Goal: Task Accomplishment & Management: Use online tool/utility

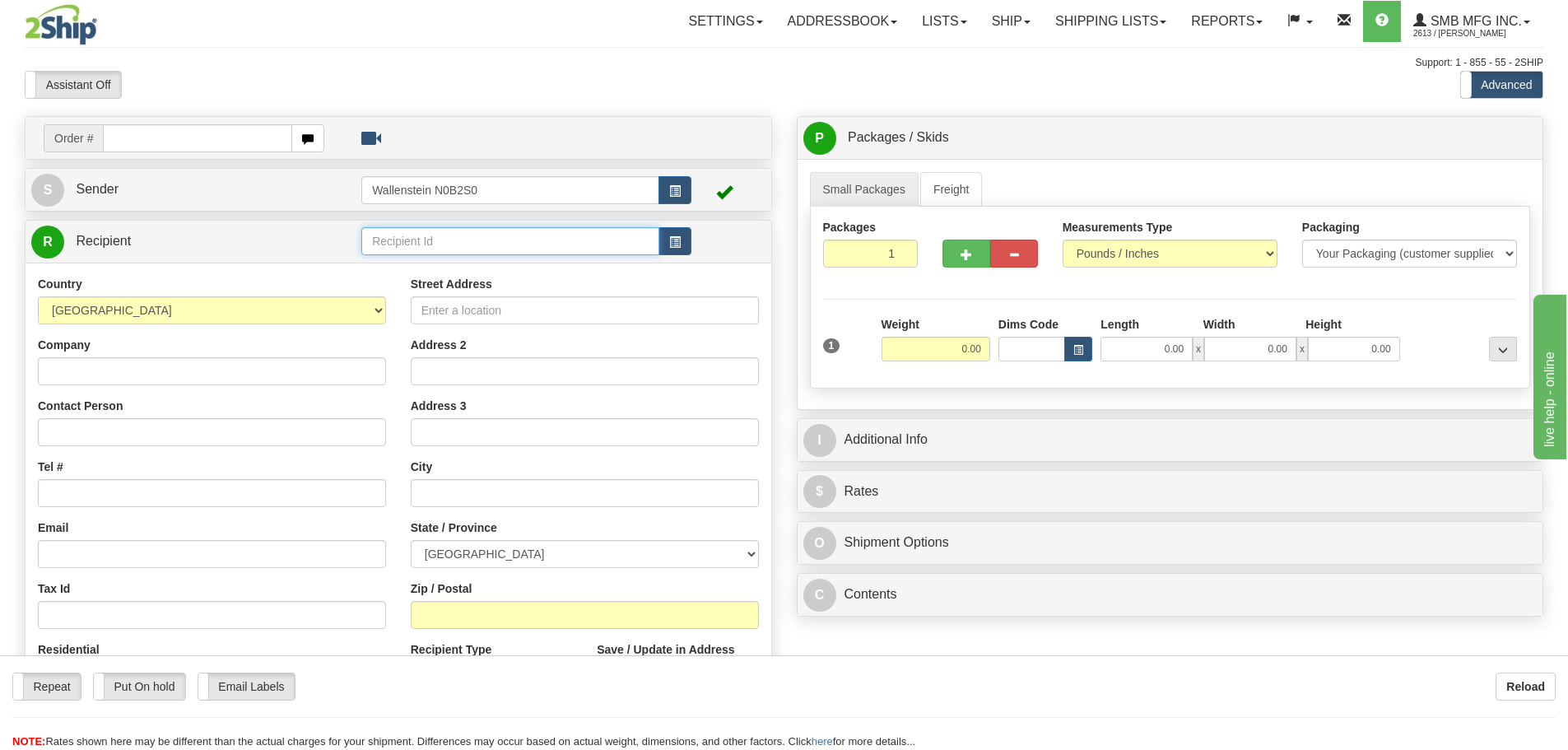
click at [414, 239] on input "text" at bounding box center [510, 241] width 298 height 28
click at [411, 312] on div "RICH03" at bounding box center [507, 310] width 282 height 18
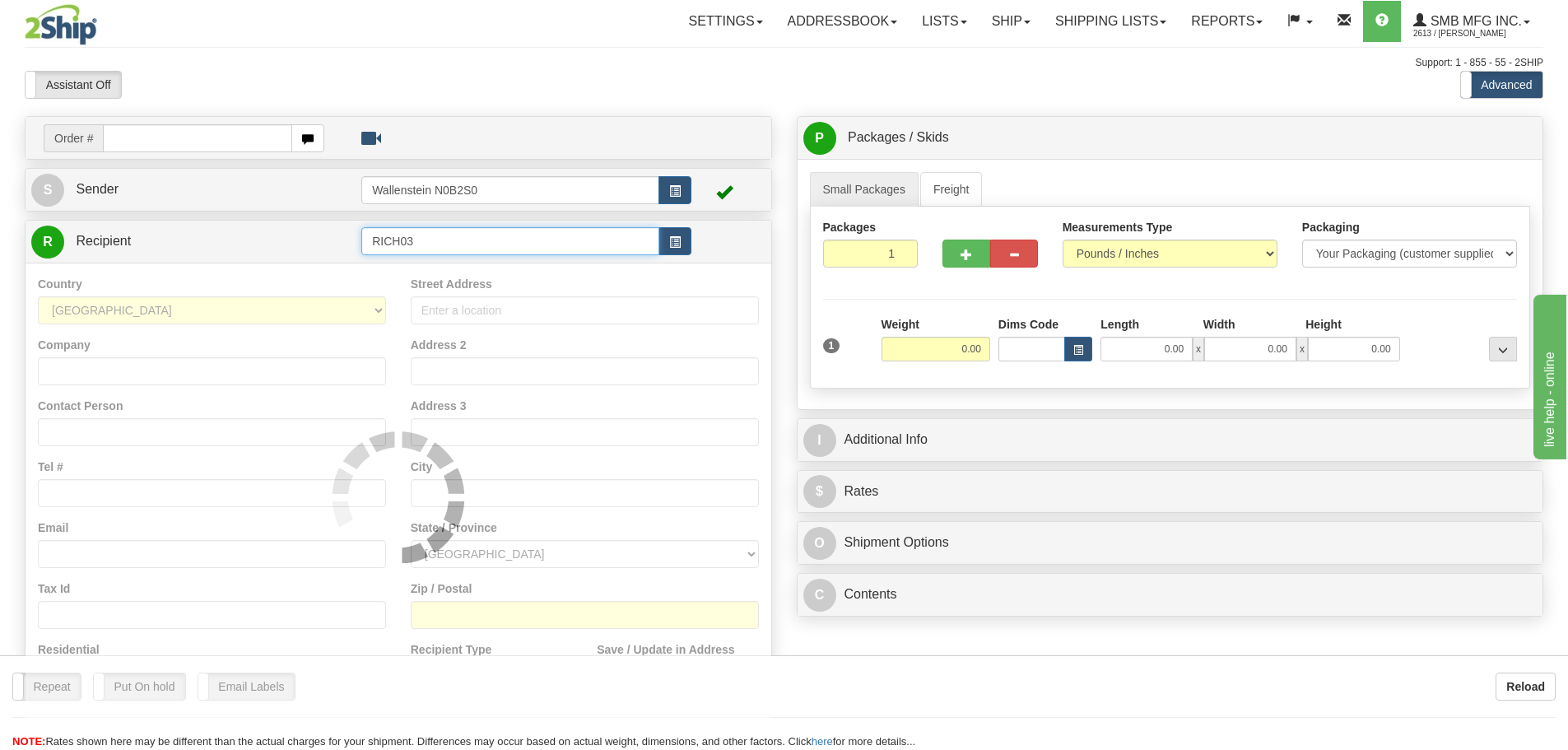
type input "RICH03"
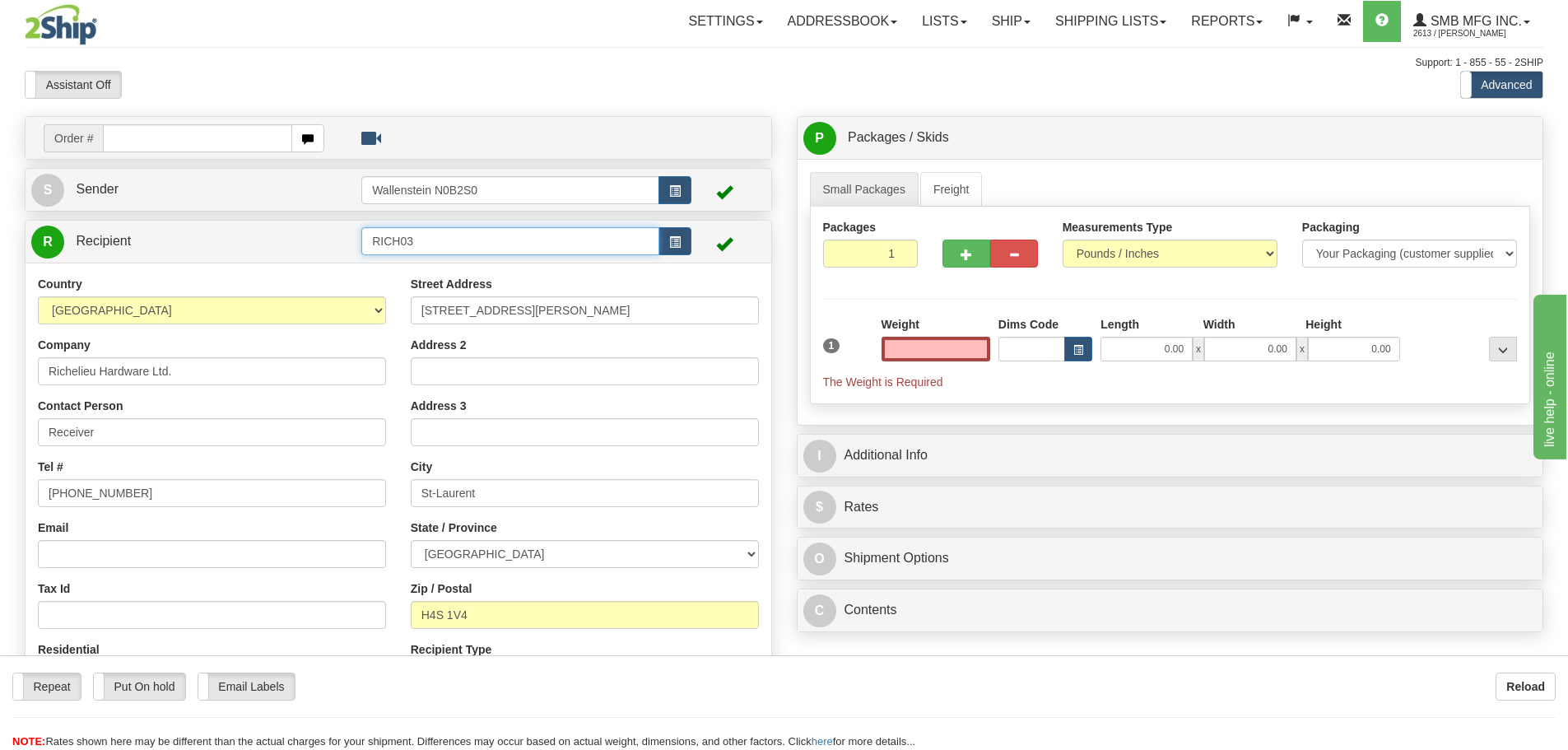
type input "0.00"
drag, startPoint x: 439, startPoint y: 240, endPoint x: 302, endPoint y: 245, distance: 137.1
click at [302, 245] on tr "R Recipient RICH03" at bounding box center [397, 242] width 734 height 34
click at [388, 306] on div "ONWA01" at bounding box center [507, 310] width 282 height 18
type input "ONWA01"
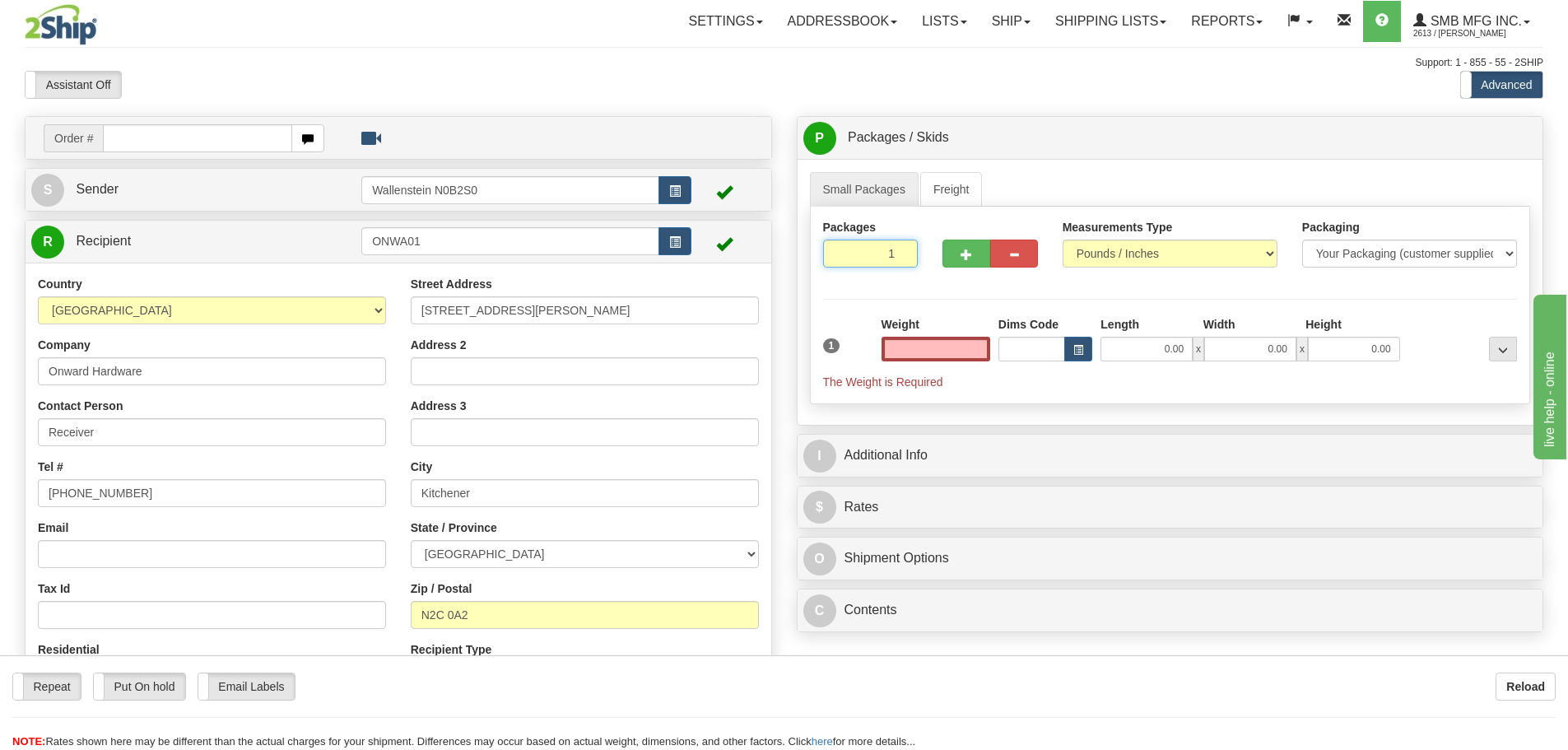
type input "0.00"
click at [882, 253] on input "1" at bounding box center [870, 253] width 95 height 28
type input "3"
click at [948, 347] on div "Packages 3 1 Measurements Type" at bounding box center [1171, 306] width 721 height 198
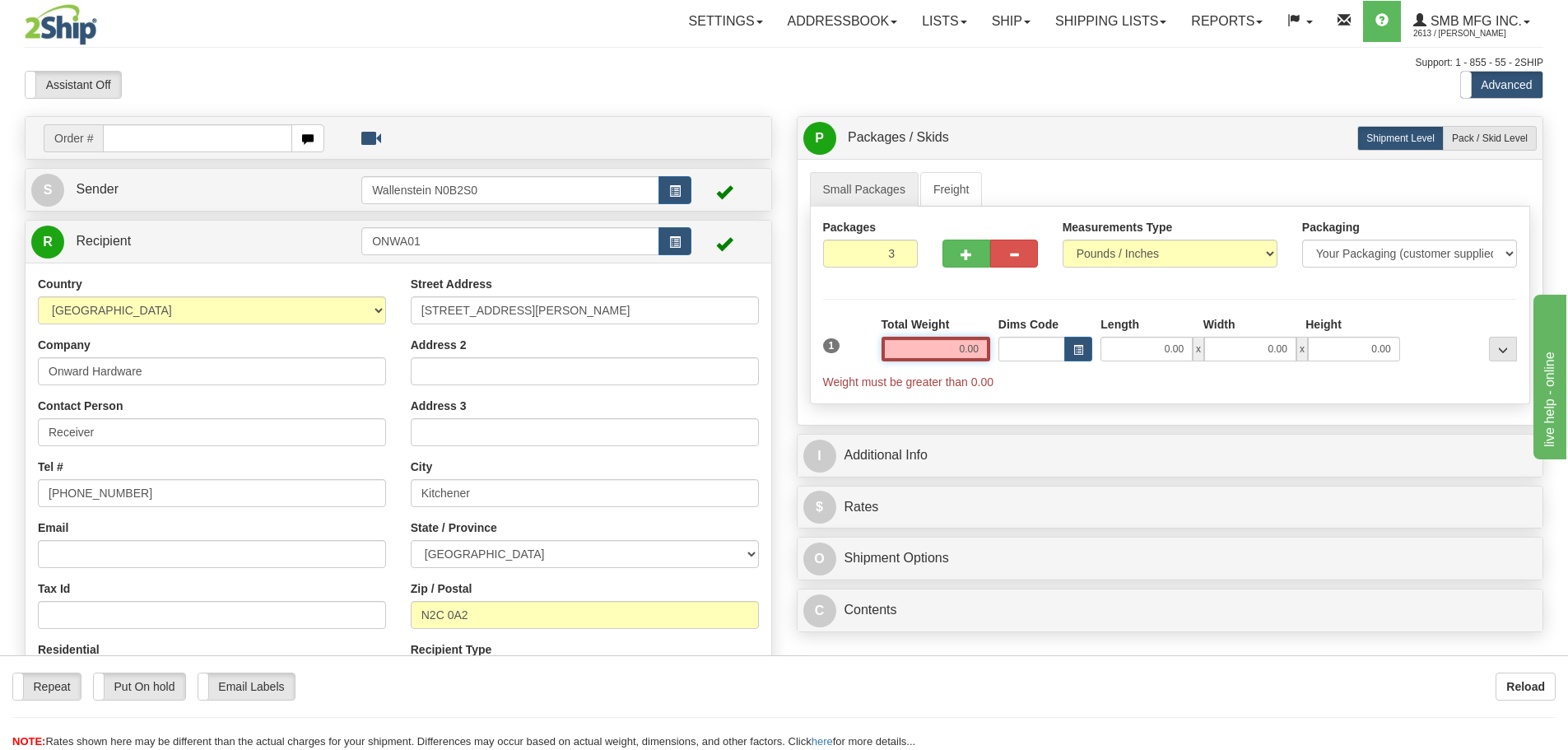
click at [948, 347] on input "0.00" at bounding box center [936, 349] width 109 height 25
click at [948, 347] on input "text" at bounding box center [936, 349] width 109 height 25
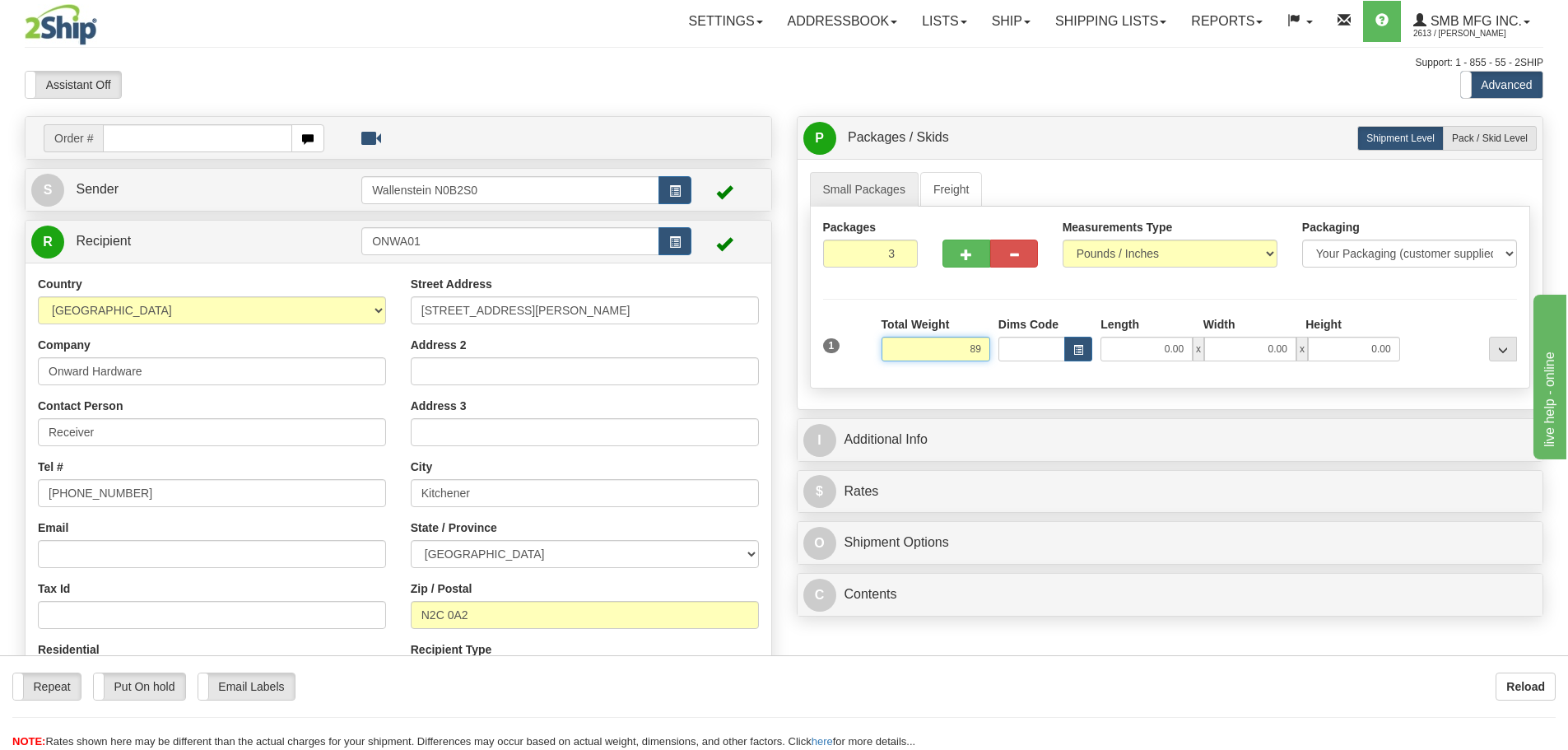
type input "89.00"
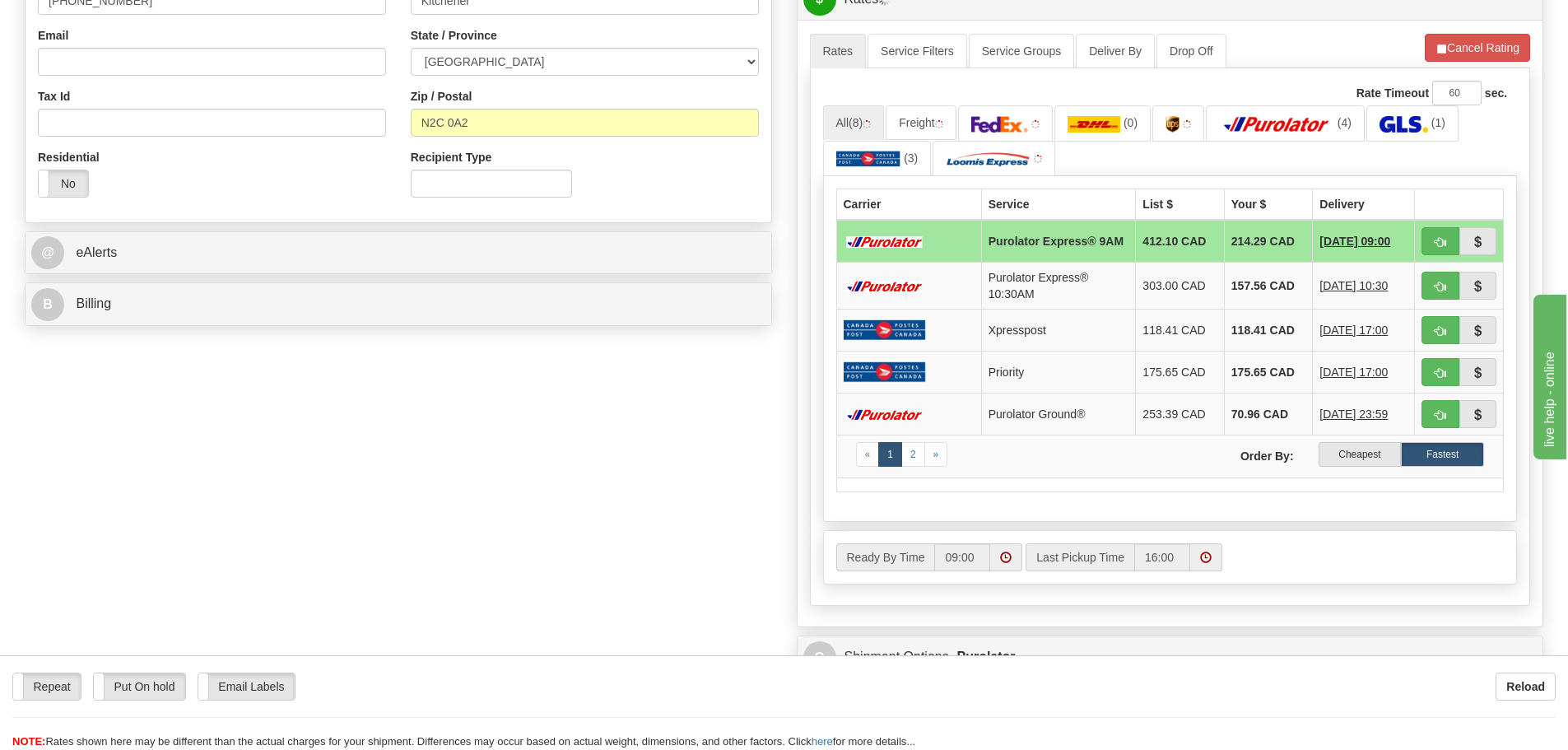
scroll to position [494, 0]
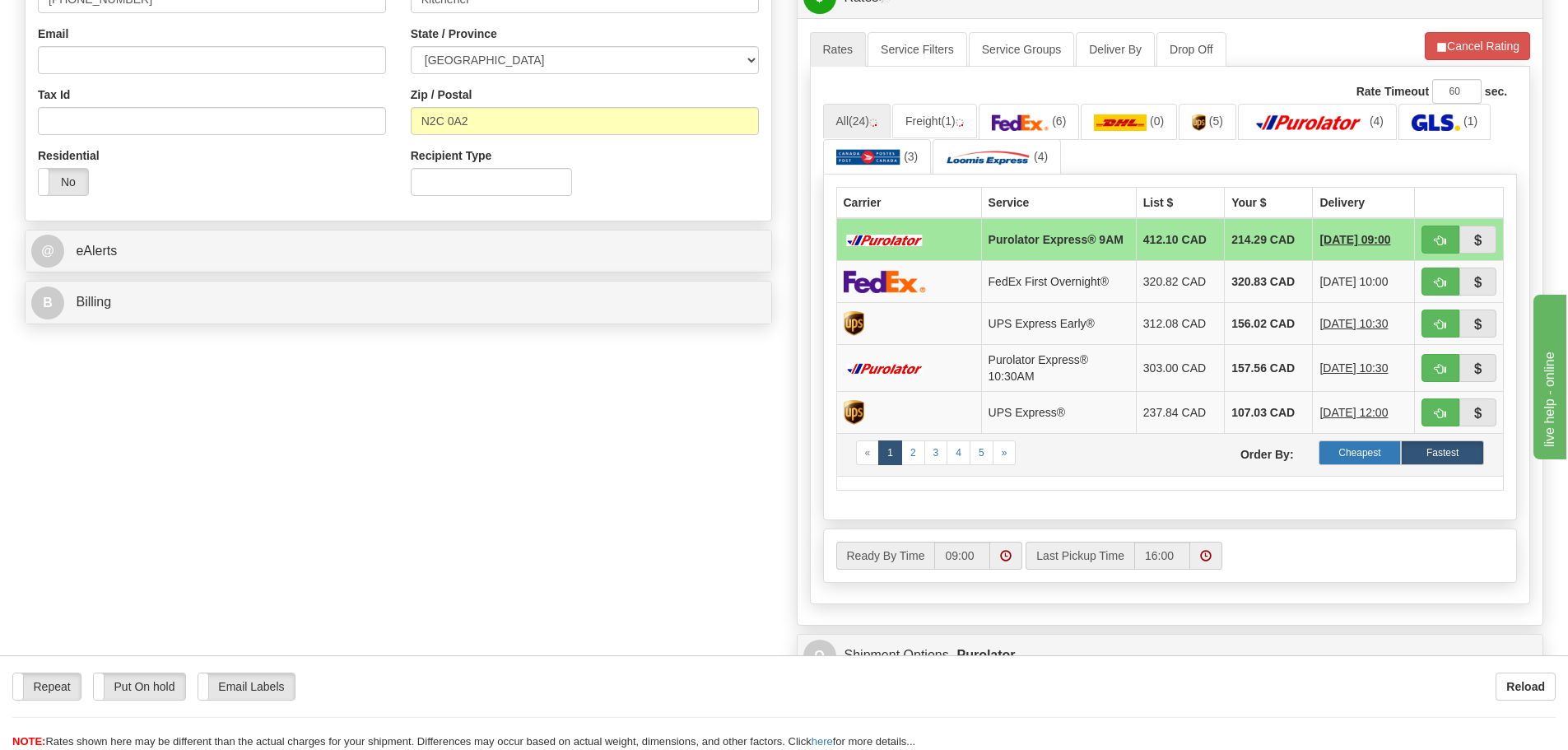
click at [1354, 459] on label "Cheapest" at bounding box center [1360, 452] width 83 height 25
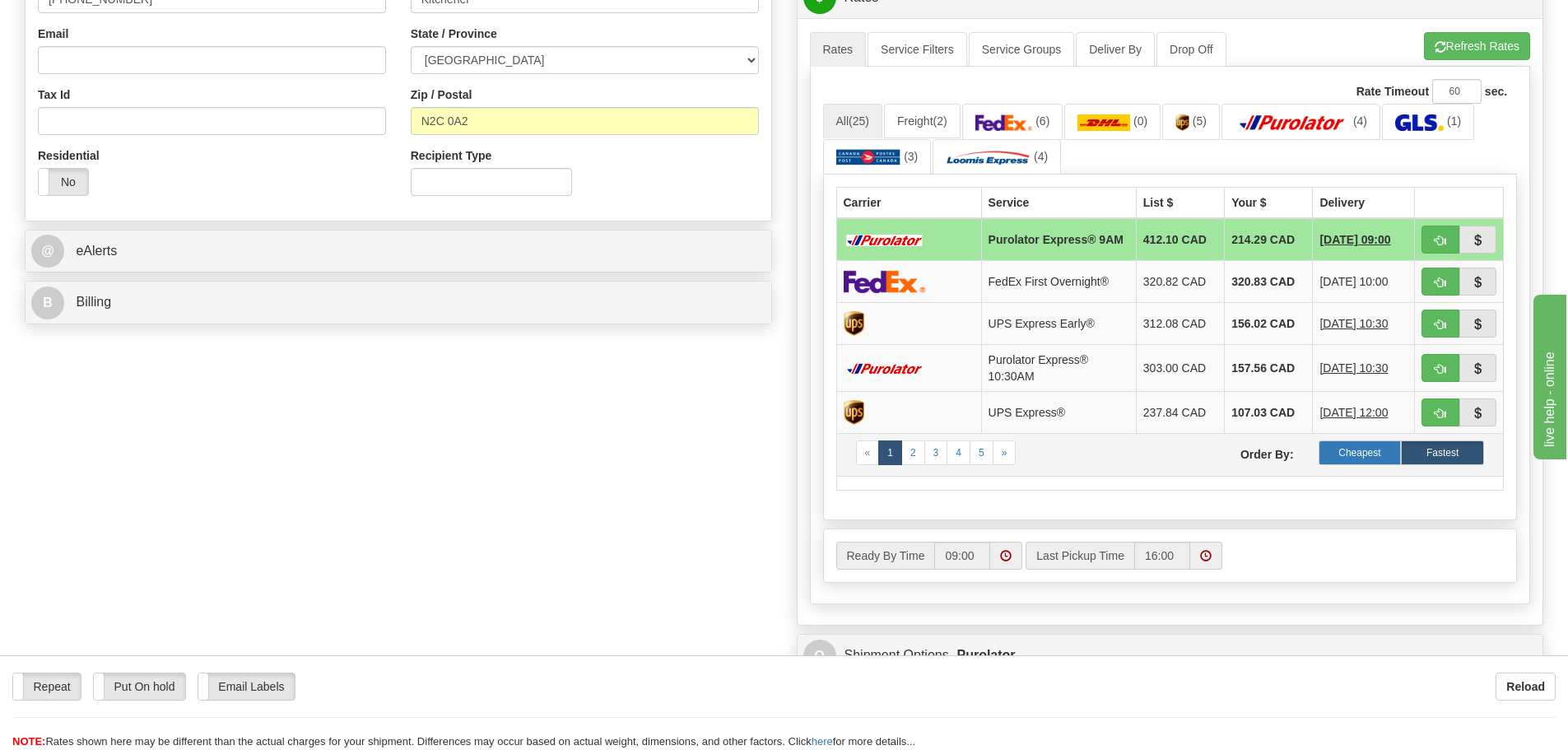
click at [1356, 459] on label "Cheapest" at bounding box center [1360, 452] width 83 height 25
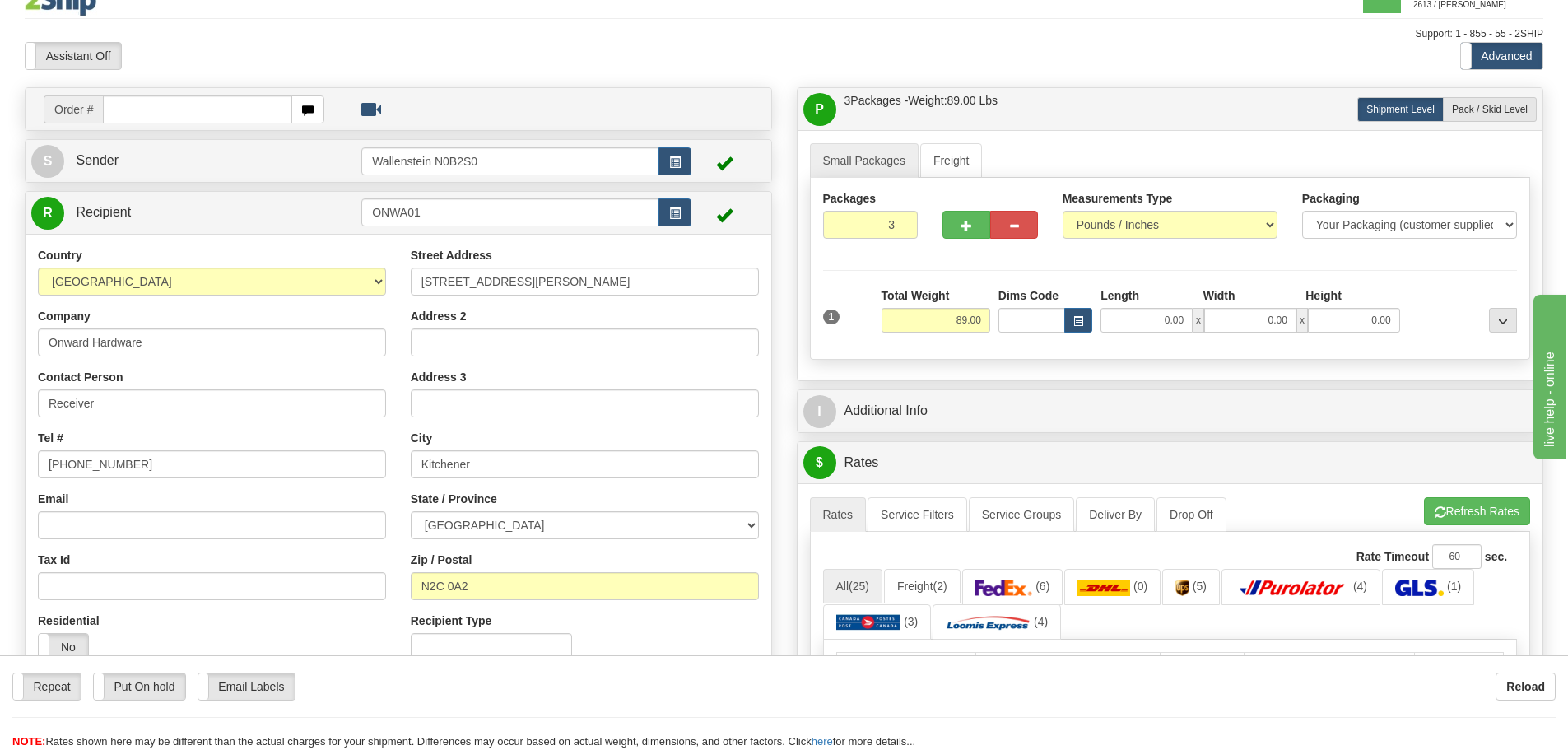
scroll to position [0, 0]
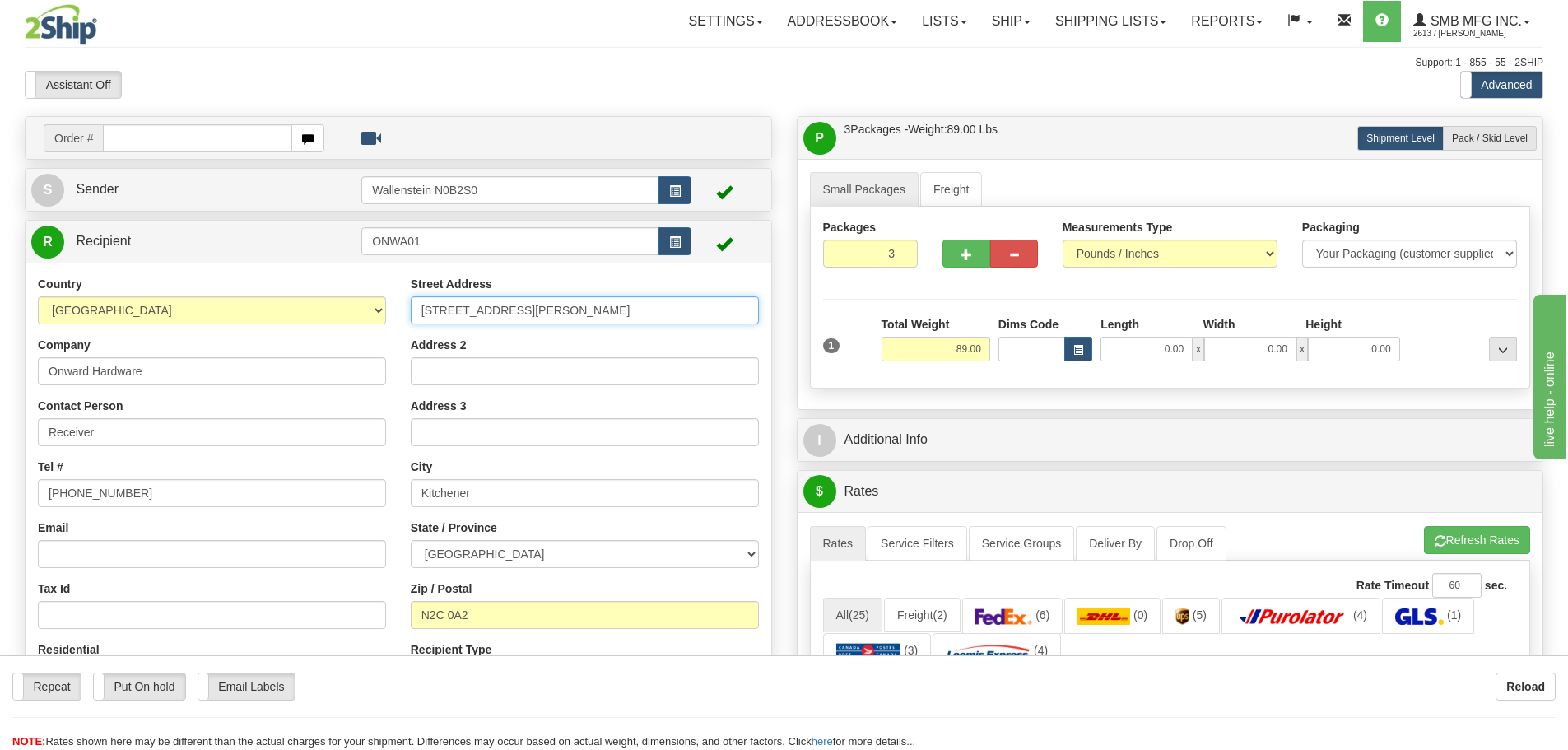
drag, startPoint x: 574, startPoint y: 312, endPoint x: 385, endPoint y: 307, distance: 189.1
click at [387, 307] on div "Country [GEOGRAPHIC_DATA] [GEOGRAPHIC_DATA] [GEOGRAPHIC_DATA] [GEOGRAPHIC_DATA]…" at bounding box center [398, 489] width 746 height 427
type input "[STREET_ADDRESS][PERSON_NAME]"
type input "Markham"
type input "L6G 1B5"
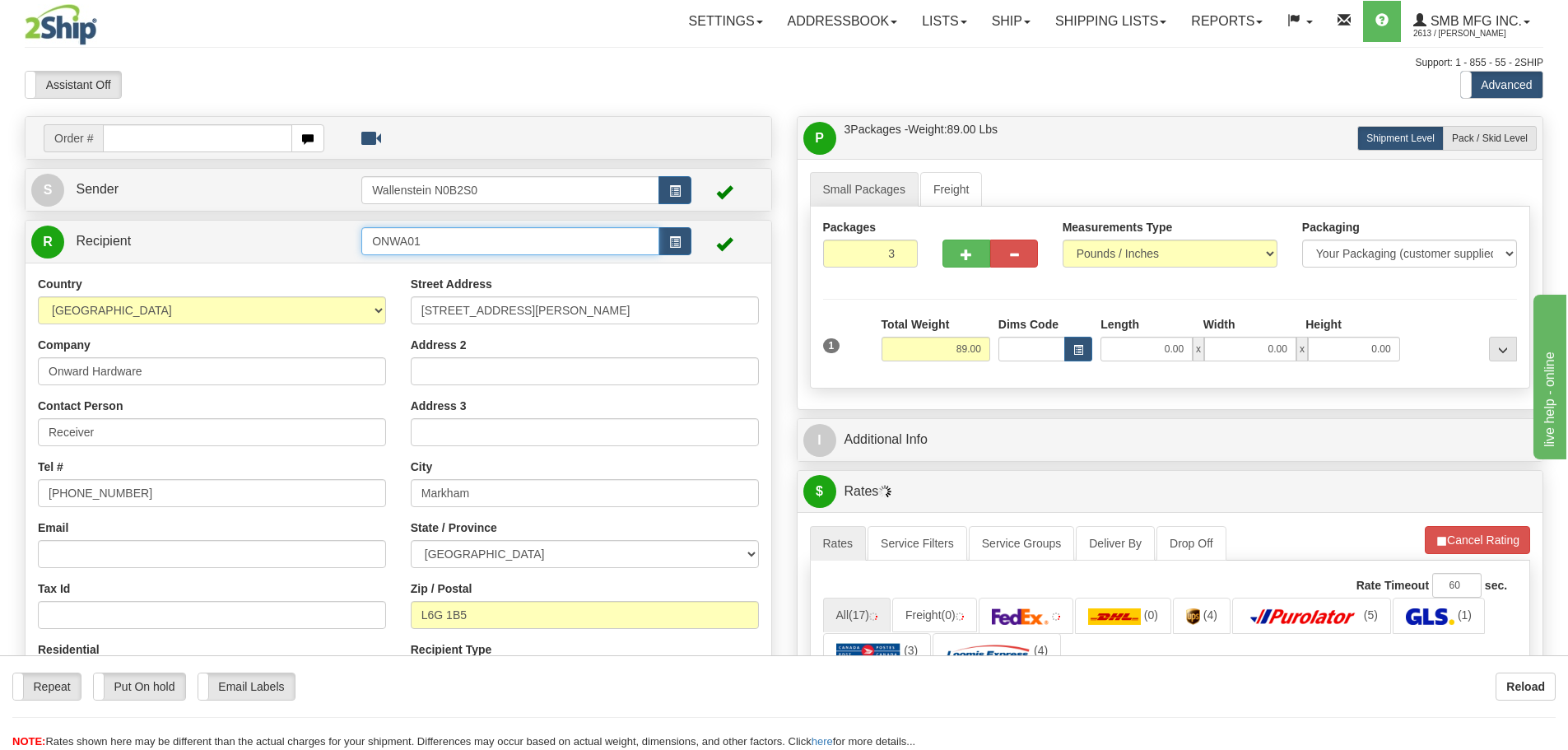
drag, startPoint x: 439, startPoint y: 242, endPoint x: 324, endPoint y: 240, distance: 115.0
click at [324, 240] on tr "R Recipient ONWA01" at bounding box center [397, 242] width 734 height 34
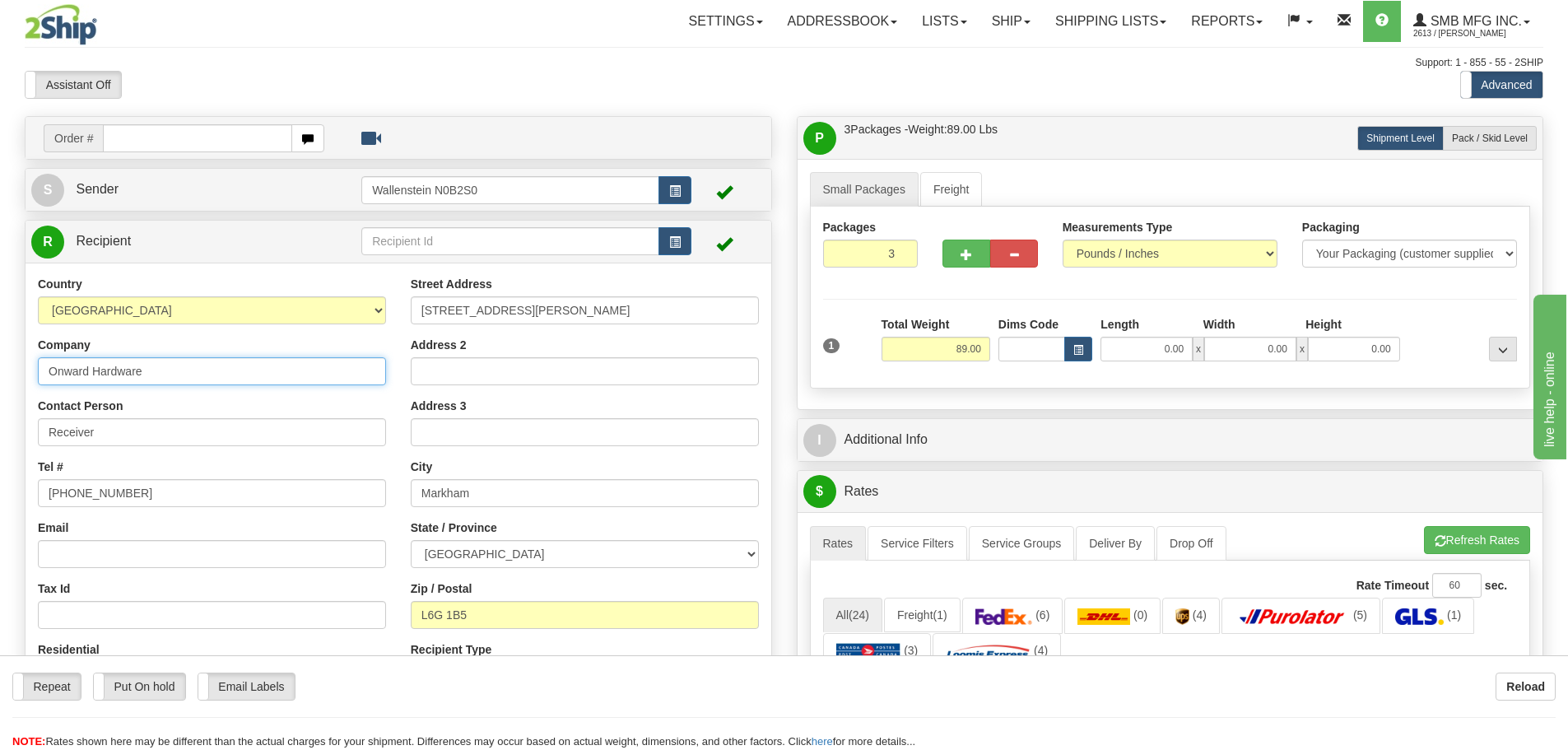
drag, startPoint x: 160, startPoint y: 371, endPoint x: -10, endPoint y: 369, distance: 170.0
click at [0, 369] on html "Training Course Close Toggle navigation Settings Shipping Preferences New Sende…" at bounding box center [784, 375] width 1568 height 750
drag, startPoint x: 175, startPoint y: 498, endPoint x: 6, endPoint y: 491, distance: 169.1
click at [6, 491] on div "Toggle navigation Settings Shipping Preferences Fields Preferences New" at bounding box center [784, 658] width 1568 height 1317
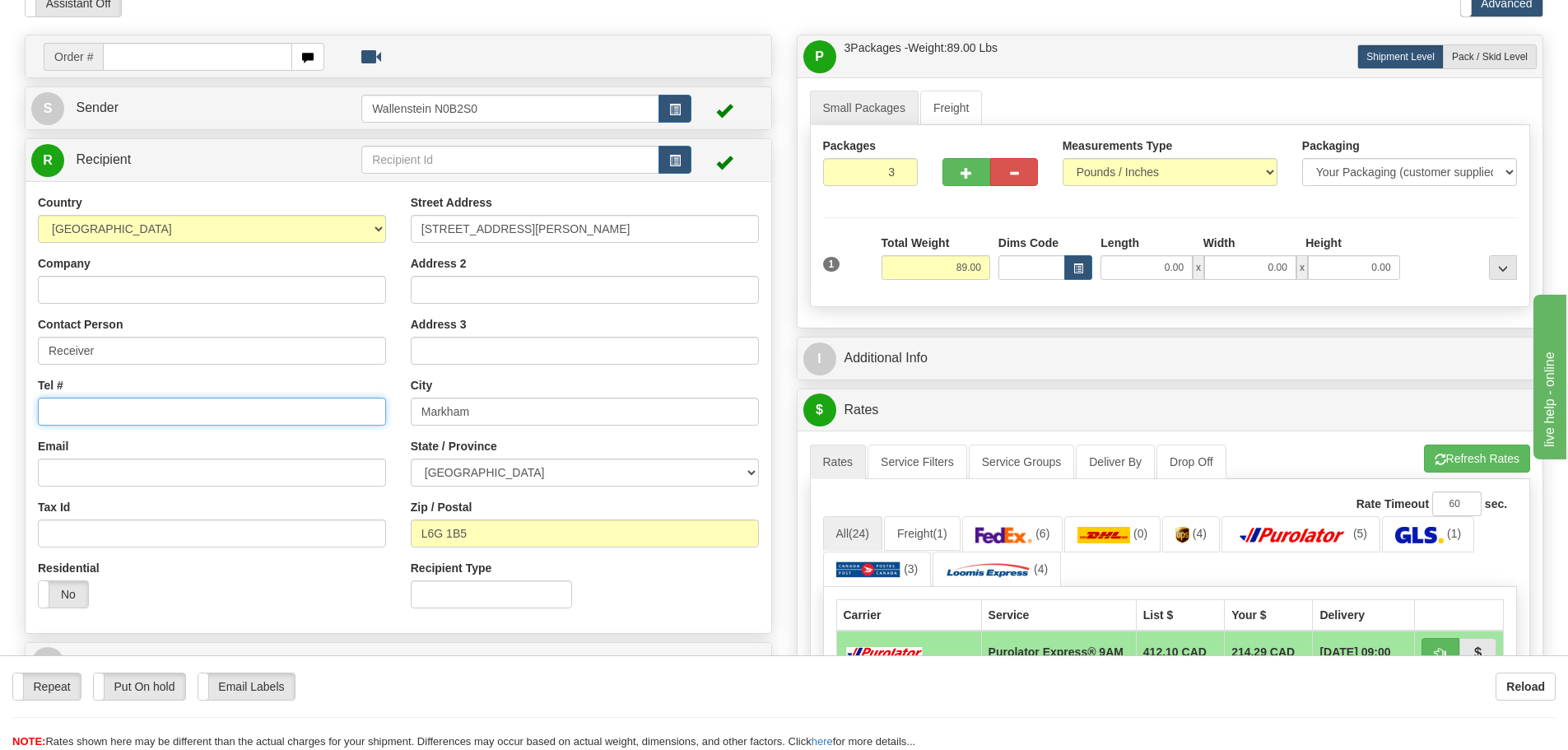
scroll to position [83, 0]
click at [877, 170] on input "3" at bounding box center [870, 171] width 95 height 28
type input "1"
click at [942, 268] on div "Packages 1 1 Measurements Type" at bounding box center [1171, 215] width 721 height 182
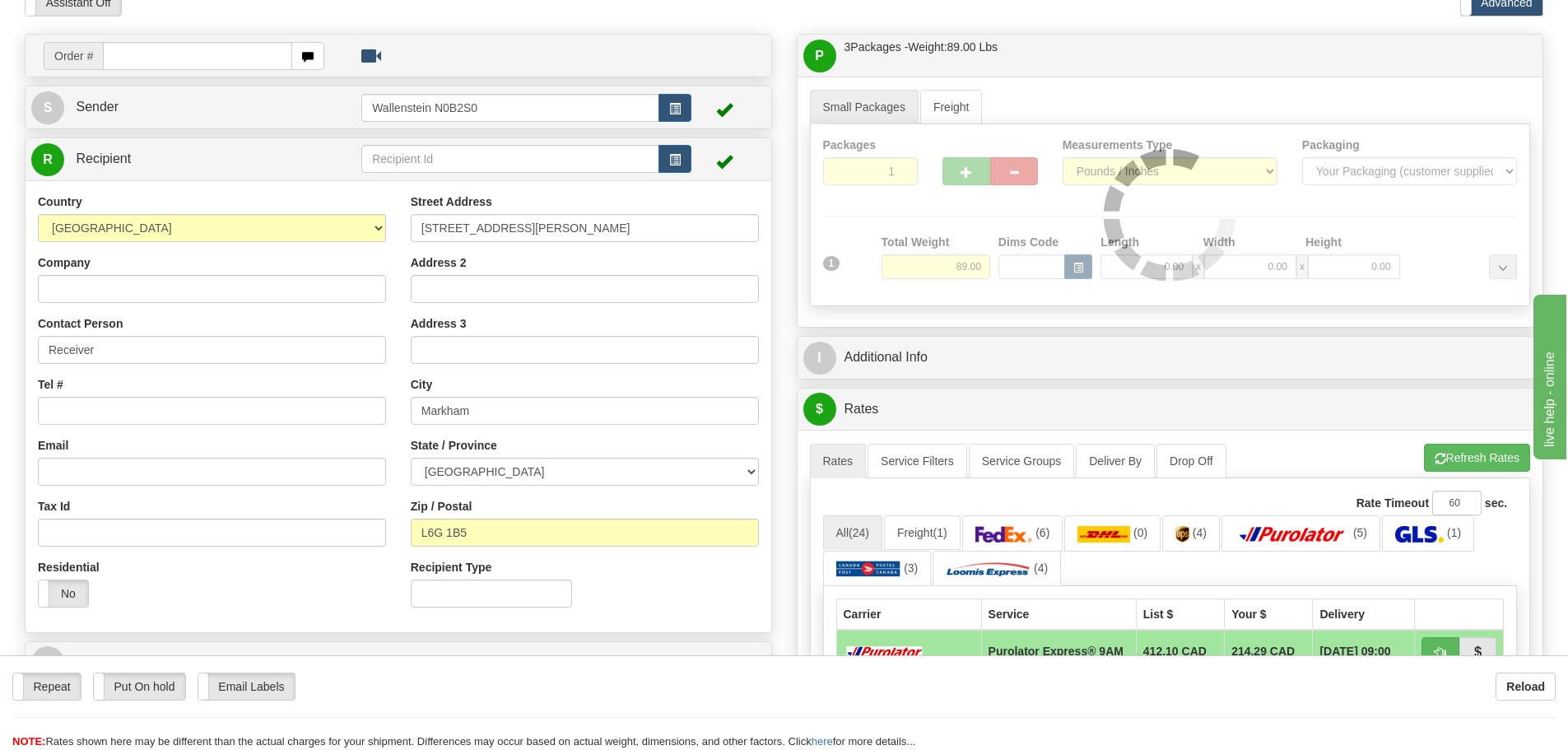
click at [942, 268] on div "Packages 1 1 Measurements Type" at bounding box center [1171, 215] width 721 height 182
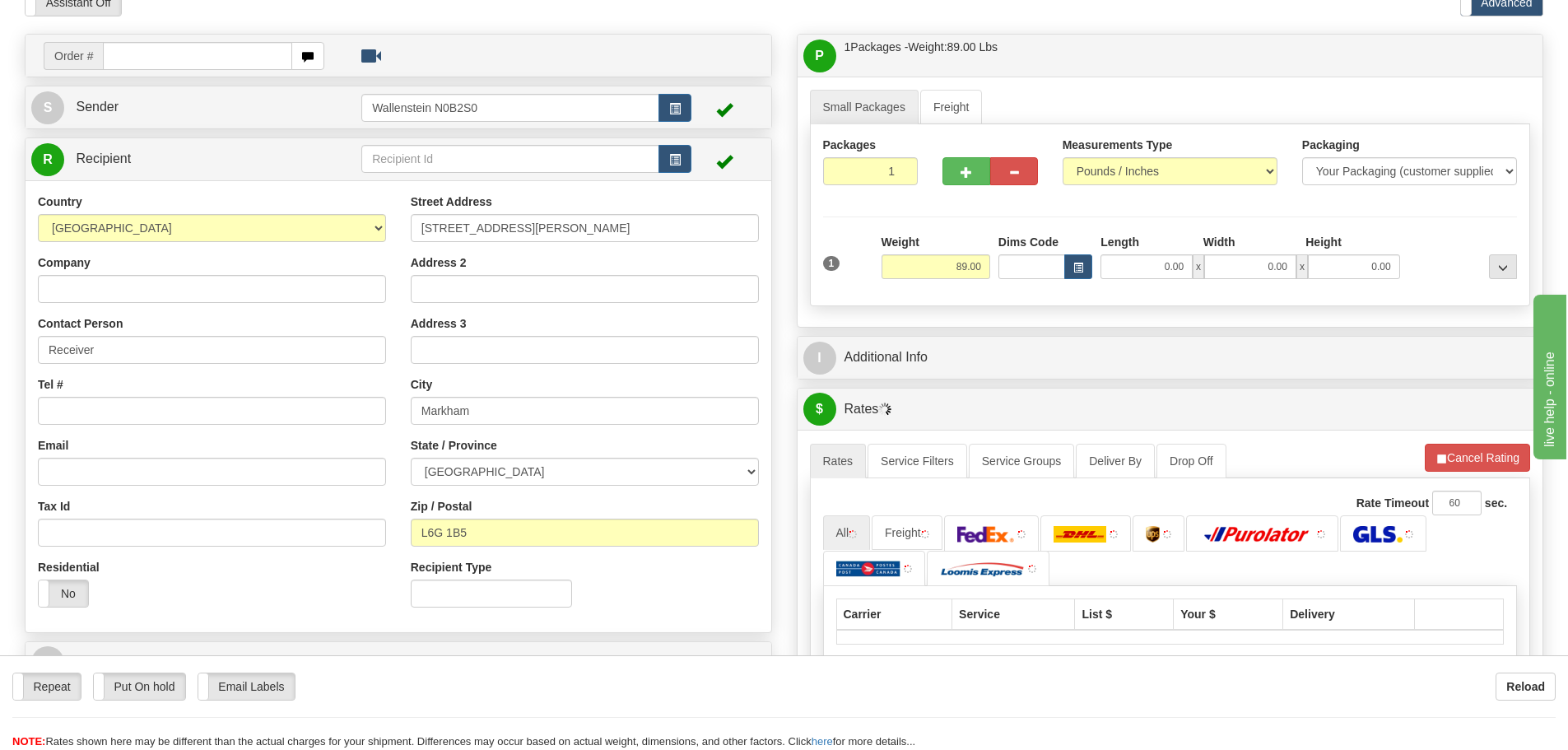
click at [942, 268] on input "89.00" at bounding box center [936, 266] width 109 height 25
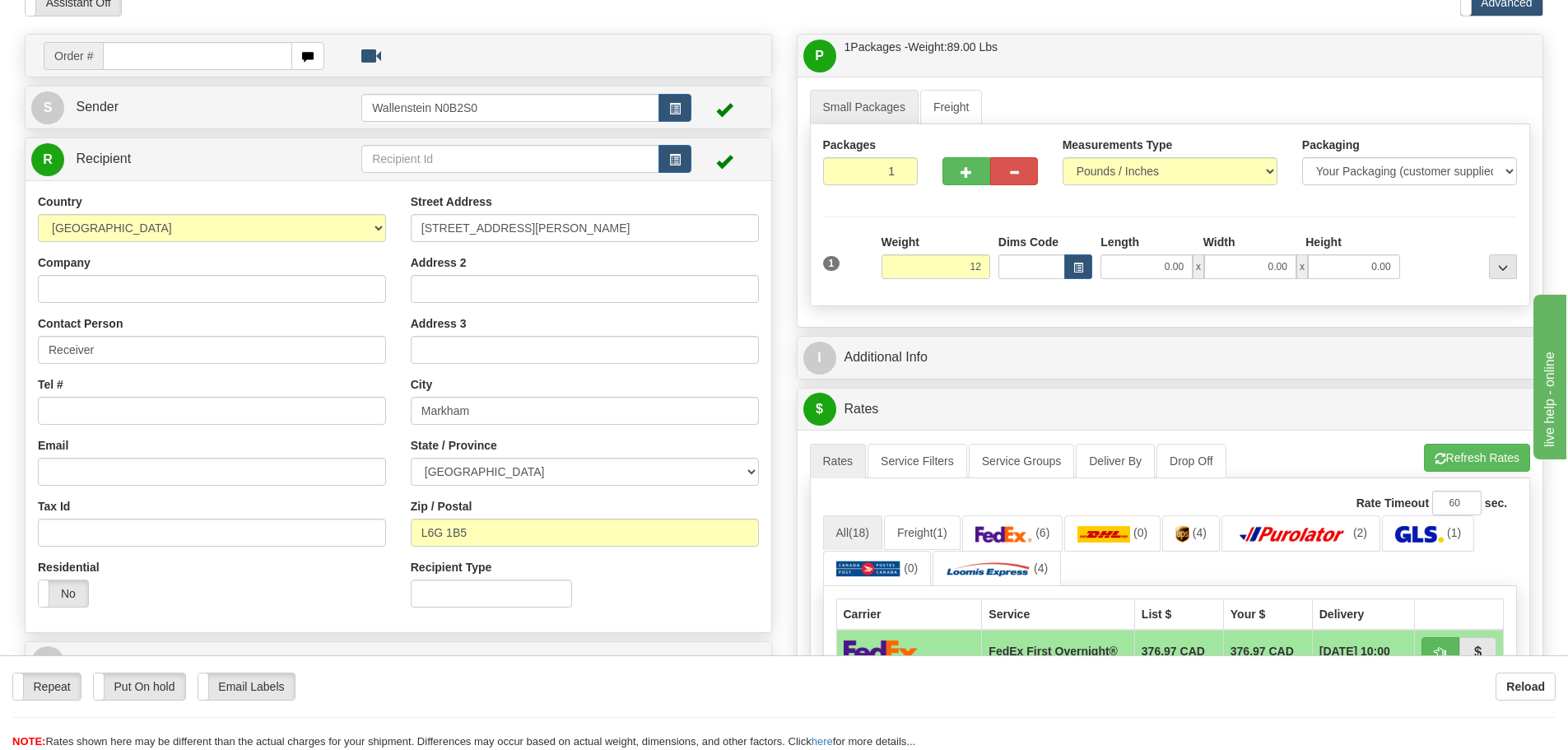
type input "12.00"
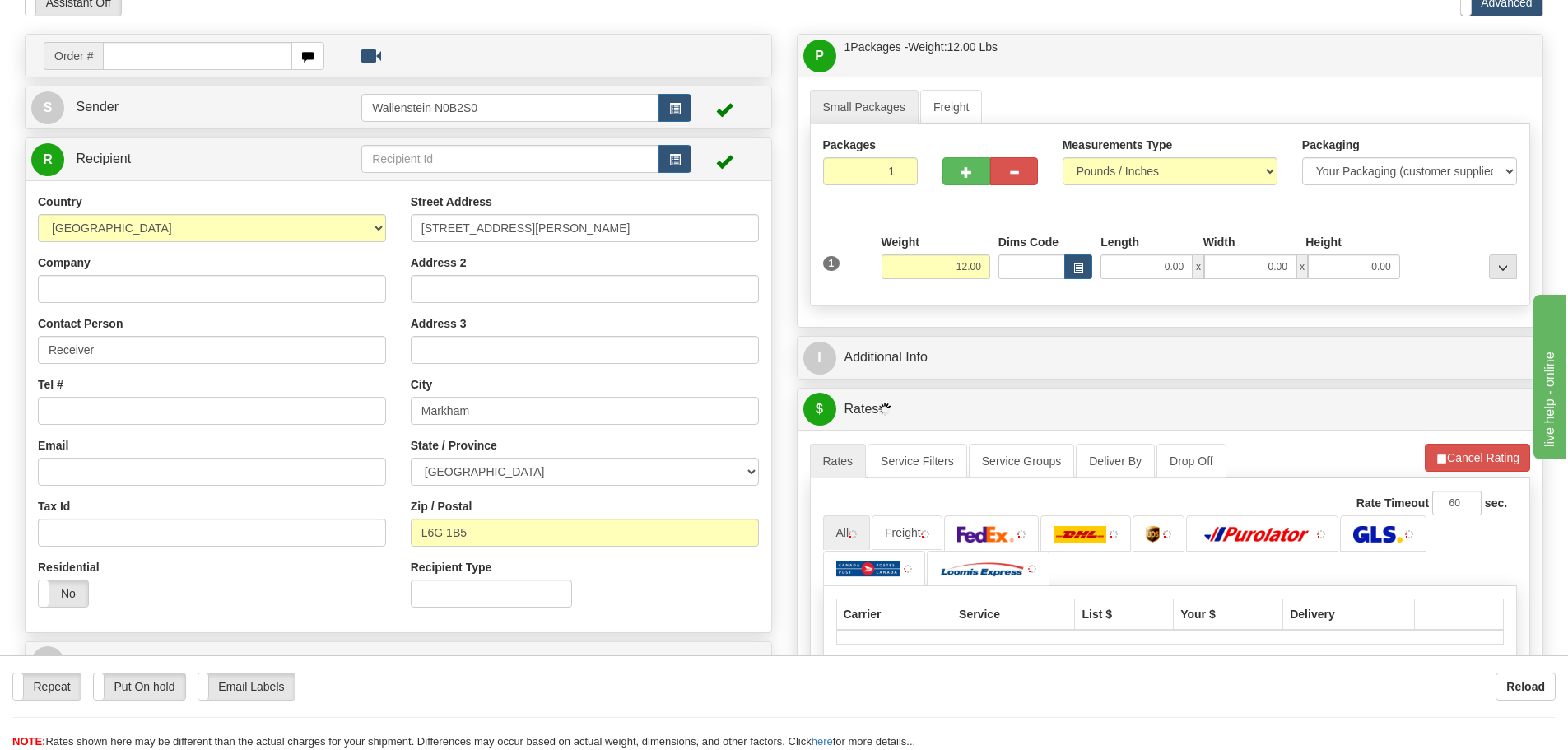
click at [999, 304] on div "Packages 1 1 Measurements Type" at bounding box center [1171, 215] width 721 height 182
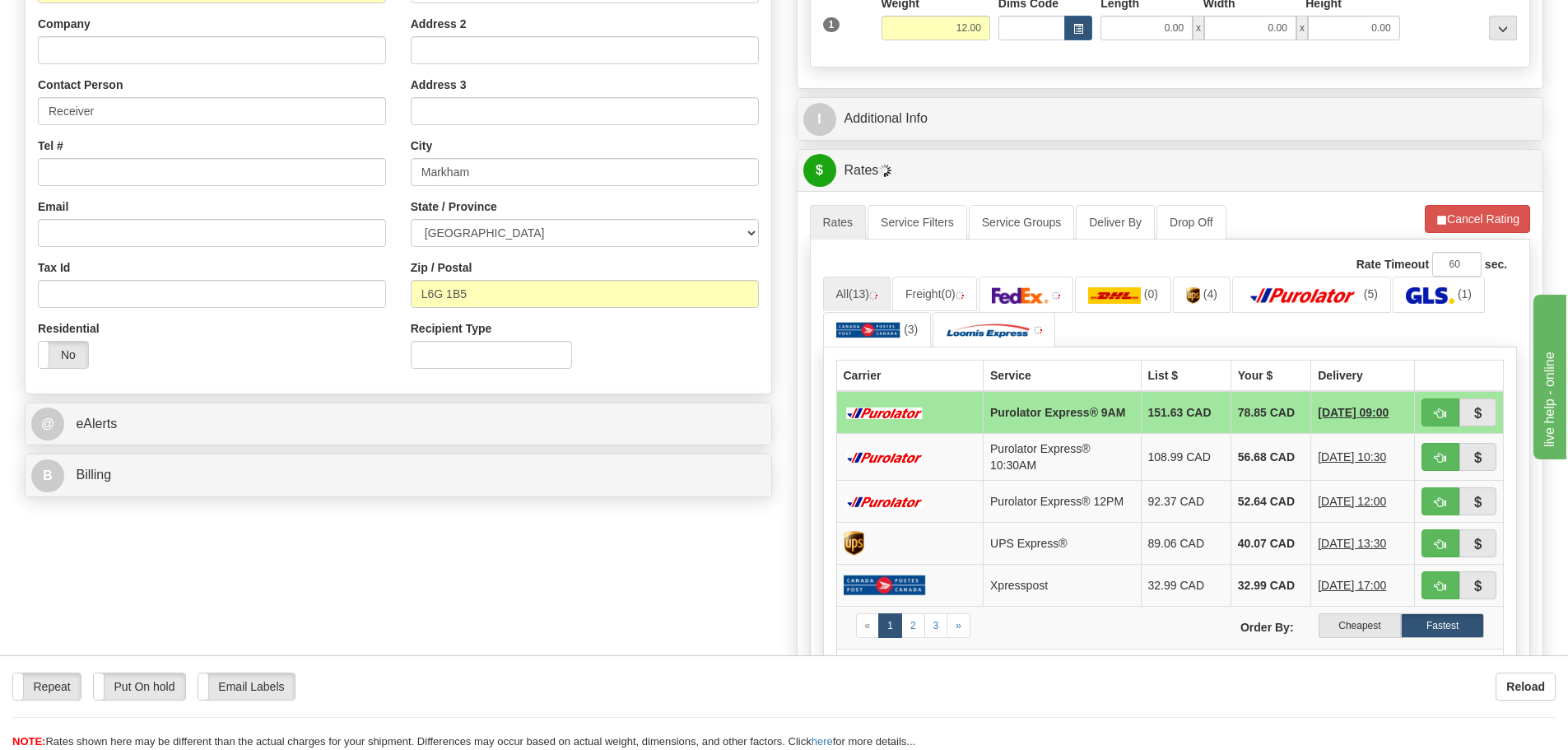
scroll to position [330, 0]
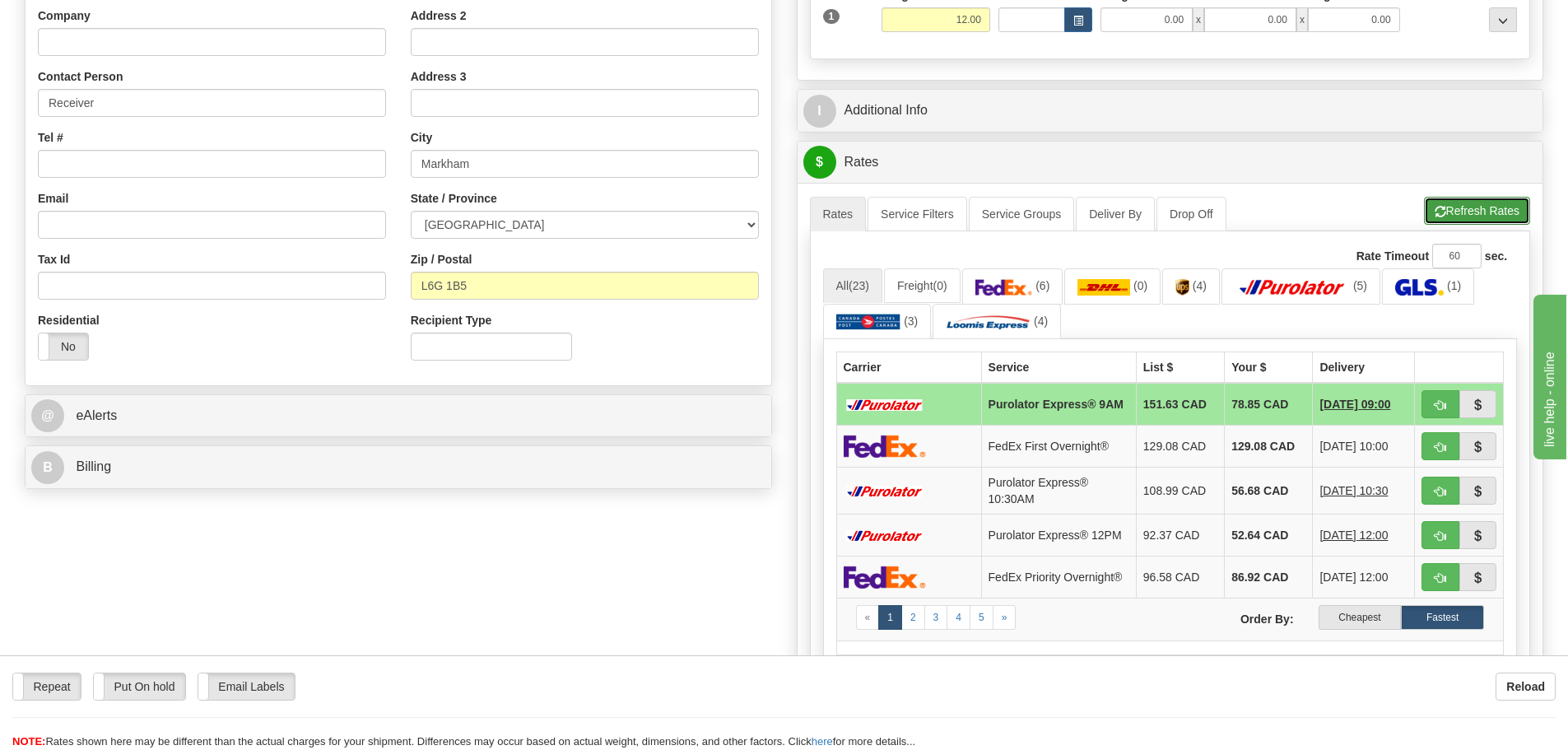
click at [1466, 212] on button "Refresh Rates" at bounding box center [1477, 211] width 106 height 28
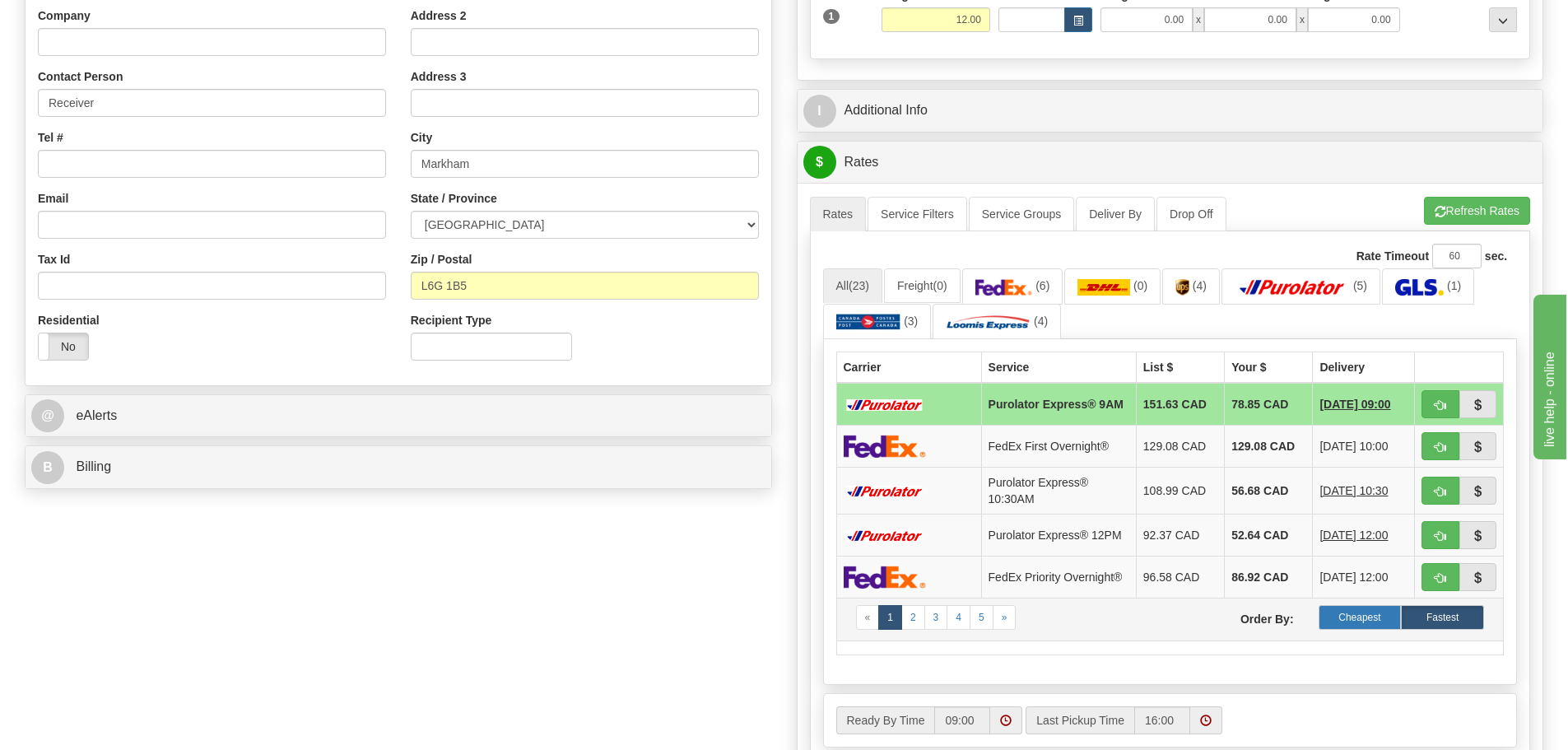
click at [1373, 630] on label "Cheapest" at bounding box center [1360, 617] width 83 height 25
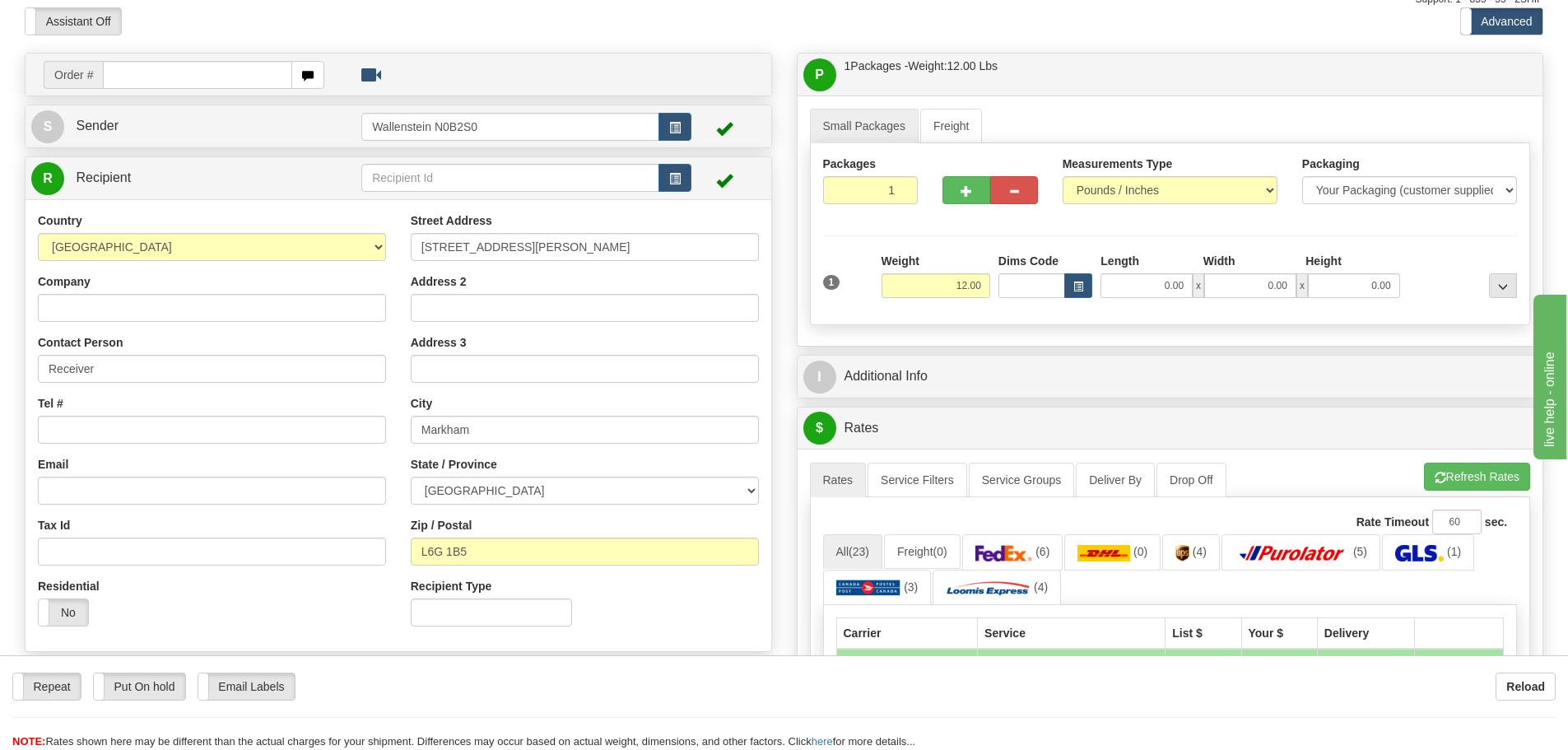
scroll to position [0, 0]
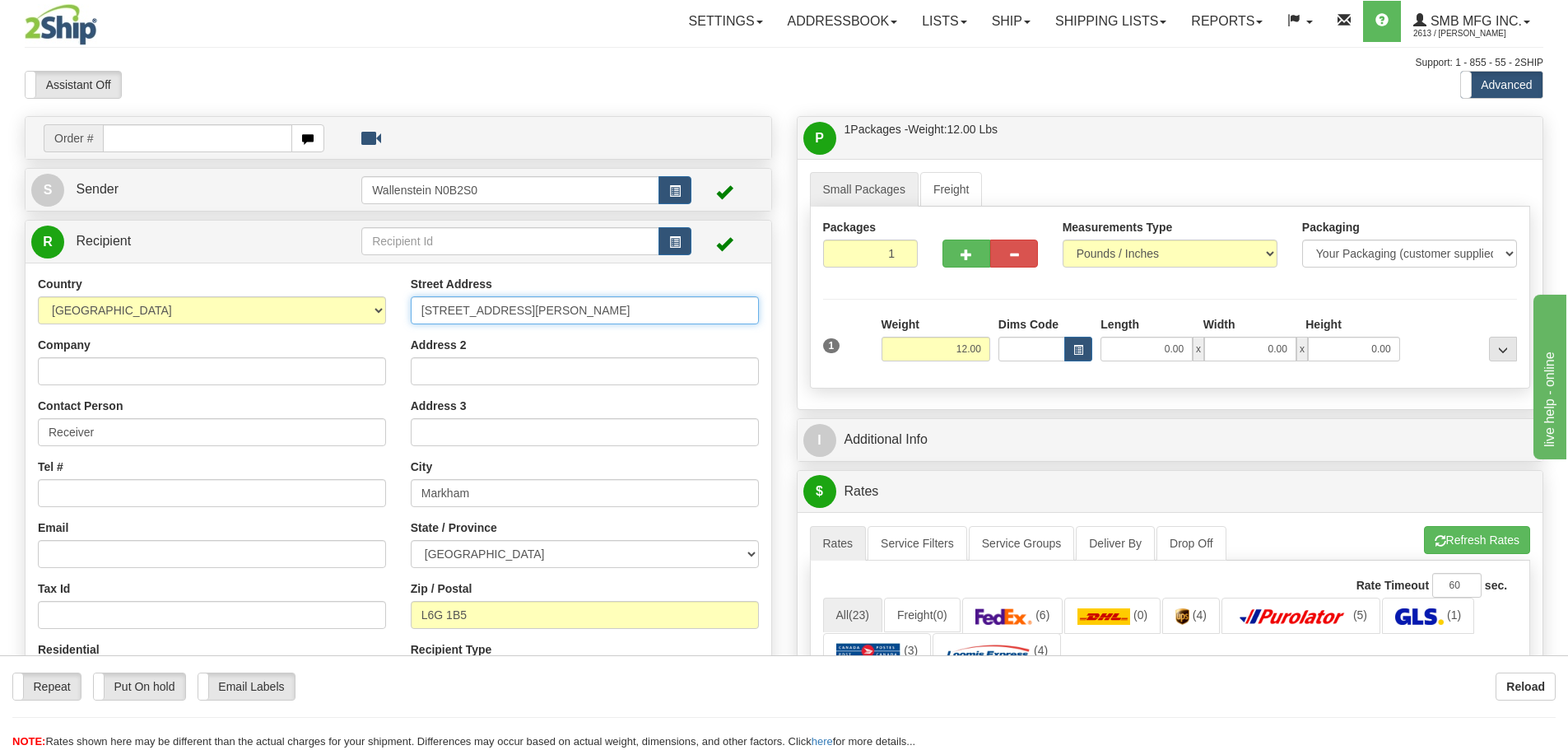
drag, startPoint x: 532, startPoint y: 306, endPoint x: 312, endPoint y: 340, distance: 222.6
click at [312, 340] on div "Country [GEOGRAPHIC_DATA] [GEOGRAPHIC_DATA] [GEOGRAPHIC_DATA] [GEOGRAPHIC_DATA]…" at bounding box center [398, 489] width 746 height 427
paste input "[STREET_ADDRESS]"
type input "[STREET_ADDRESS]"
drag, startPoint x: 484, startPoint y: 498, endPoint x: 326, endPoint y: 488, distance: 158.3
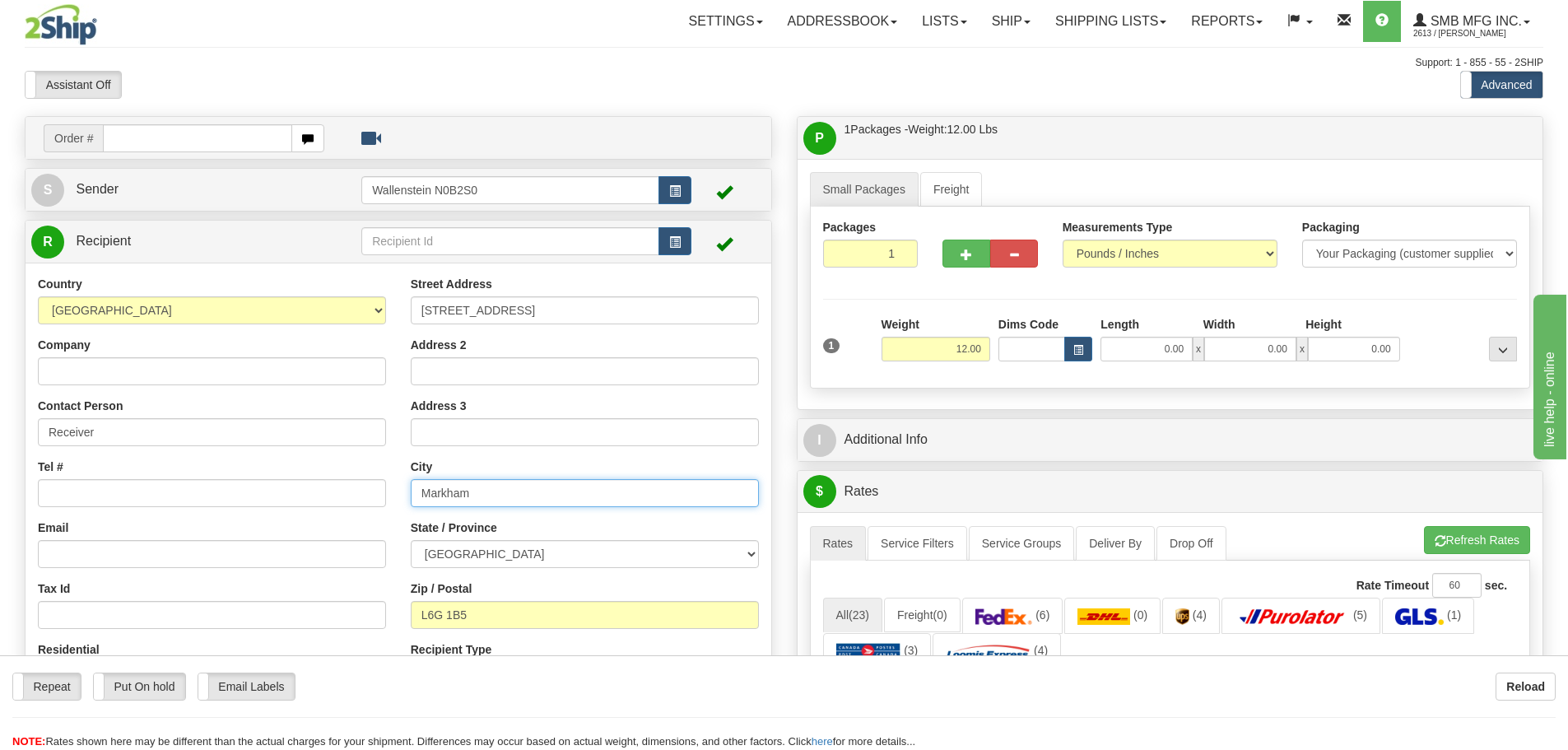
click at [327, 488] on div "Country [GEOGRAPHIC_DATA] [GEOGRAPHIC_DATA] [GEOGRAPHIC_DATA] [GEOGRAPHIC_DATA]…" at bounding box center [398, 489] width 746 height 427
paste input "ississauga"
type input "[GEOGRAPHIC_DATA]"
drag, startPoint x: 486, startPoint y: 617, endPoint x: 332, endPoint y: 608, distance: 154.3
click at [332, 608] on div "Country [GEOGRAPHIC_DATA] [GEOGRAPHIC_DATA] [GEOGRAPHIC_DATA] [GEOGRAPHIC_DATA]…" at bounding box center [398, 489] width 746 height 427
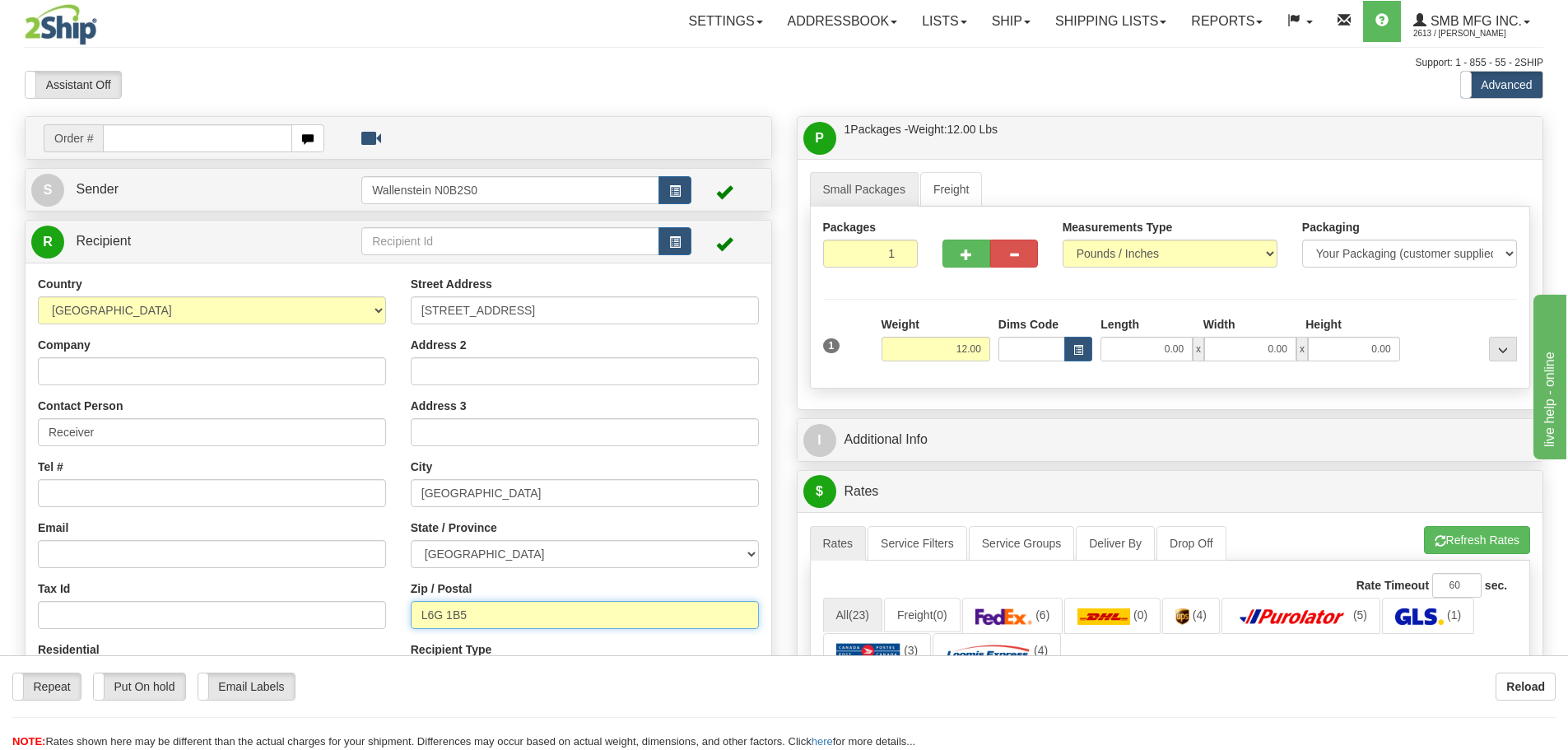
paste input "5T2S"
click at [438, 616] on input "L5T2S5" at bounding box center [585, 615] width 348 height 28
type input "L5T 2S5"
click at [877, 258] on input "1" at bounding box center [870, 253] width 95 height 28
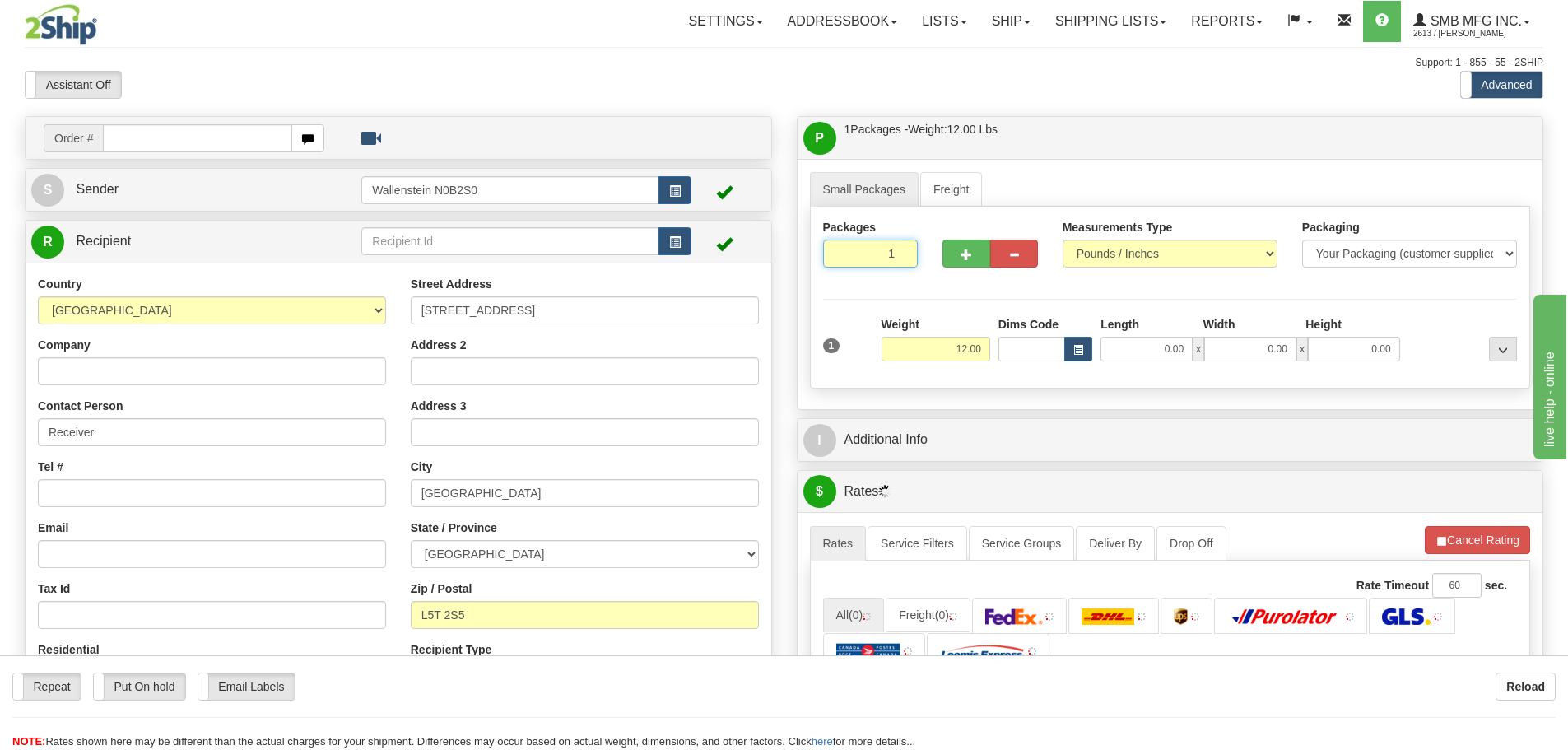
click at [877, 258] on input "1" at bounding box center [870, 253] width 95 height 28
type input "3"
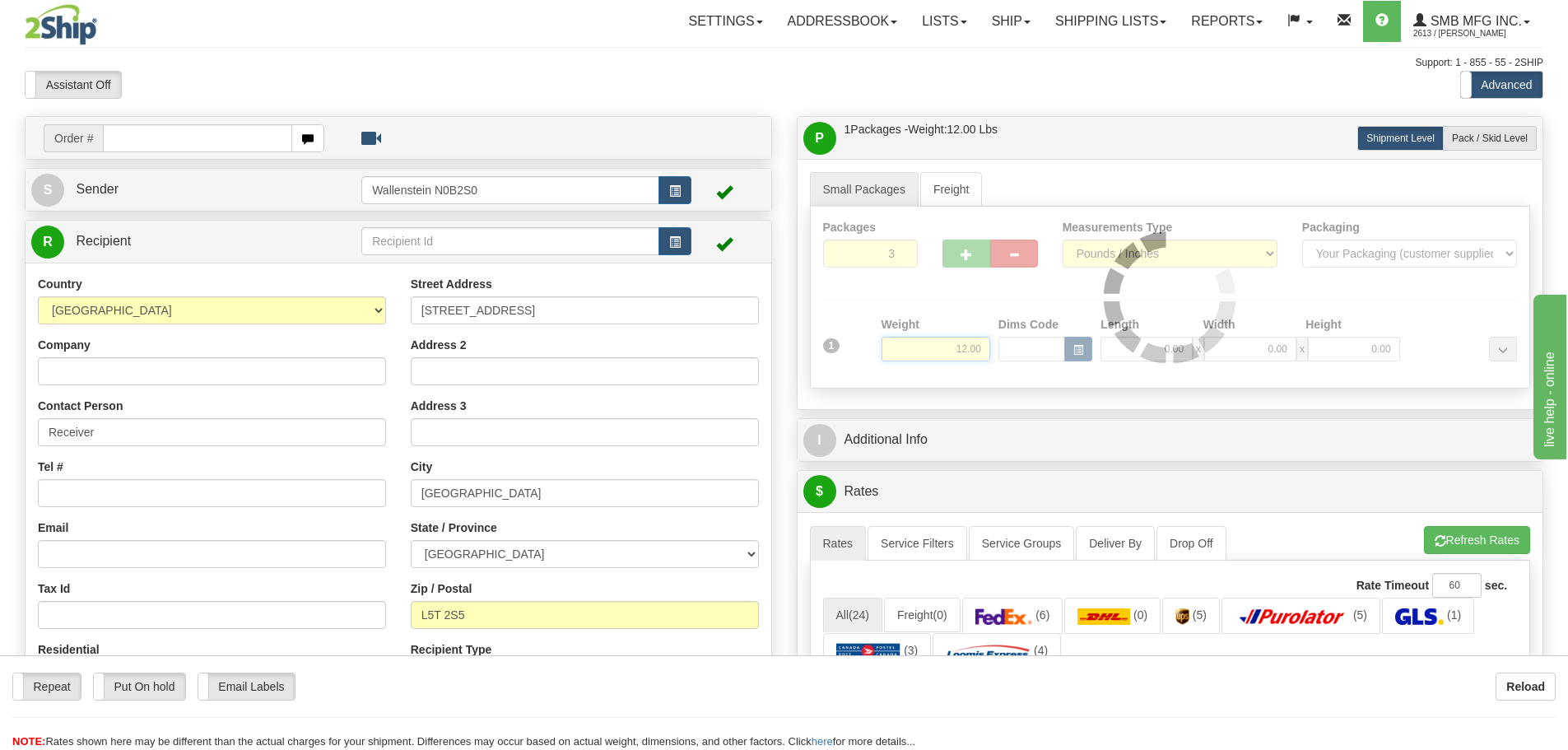
click at [944, 358] on div "Packages 3 1 Measurements Type" at bounding box center [1171, 298] width 721 height 182
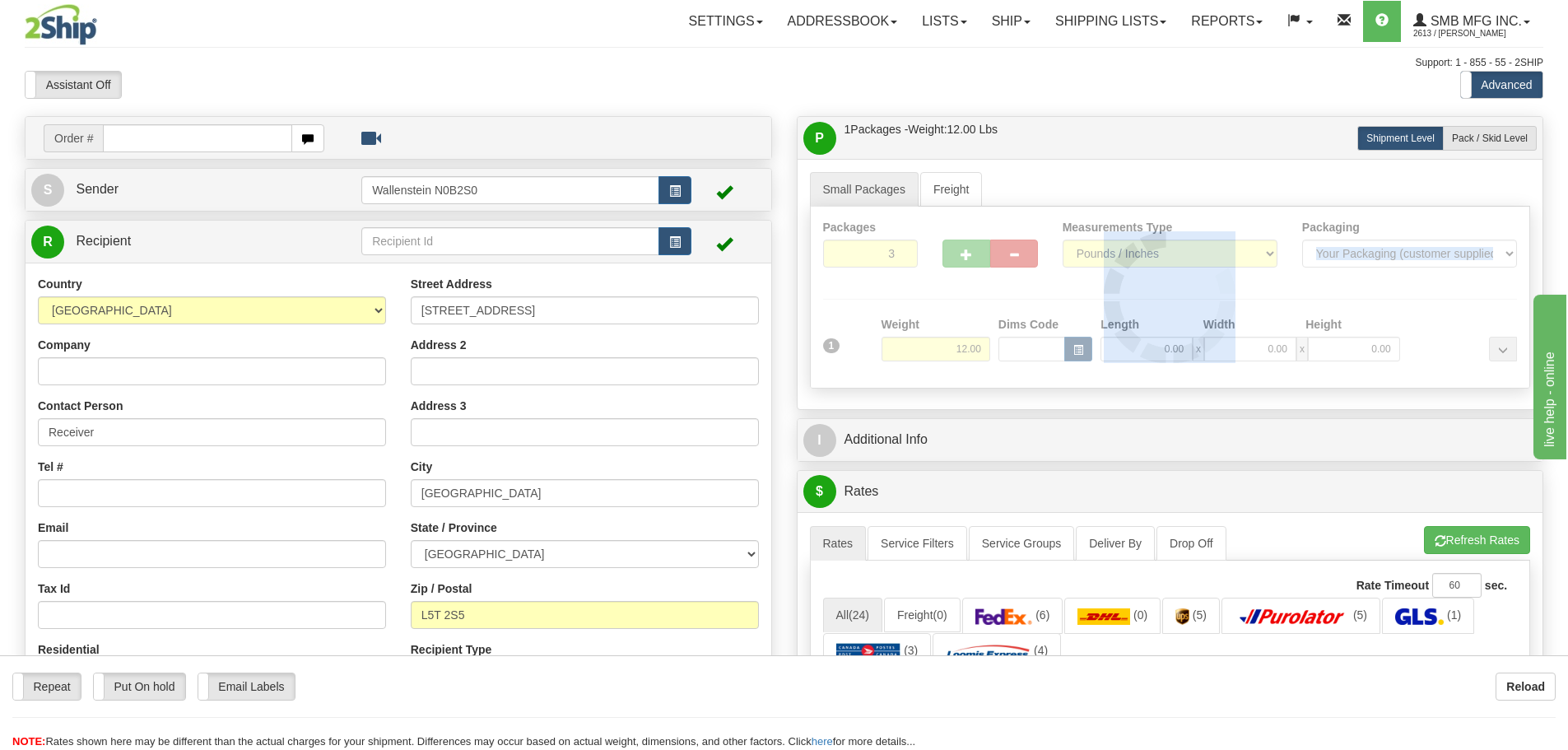
click at [944, 358] on div at bounding box center [1171, 298] width 720 height 182
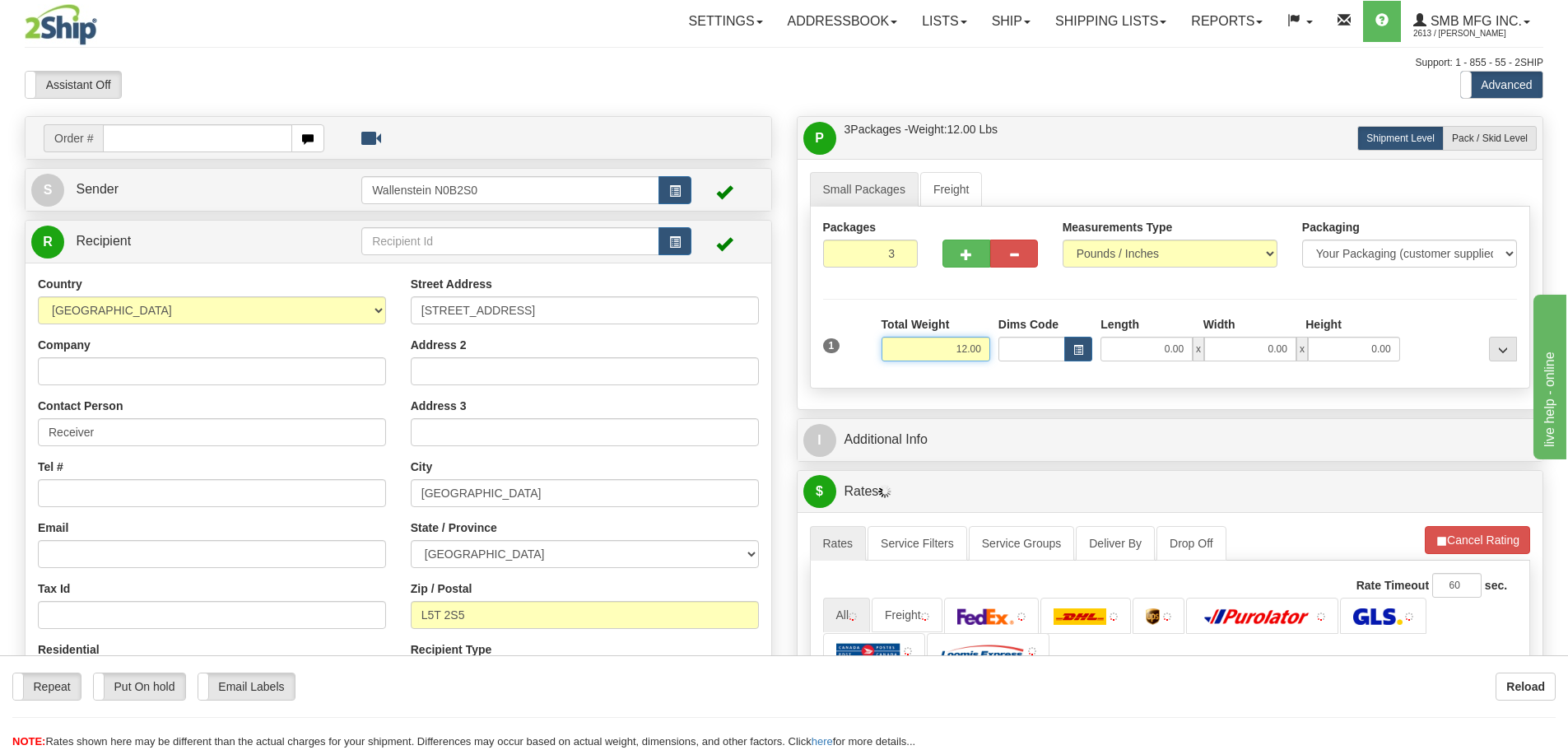
click at [951, 358] on input "12.00" at bounding box center [936, 349] width 109 height 25
click at [952, 358] on input "12.00" at bounding box center [936, 349] width 109 height 25
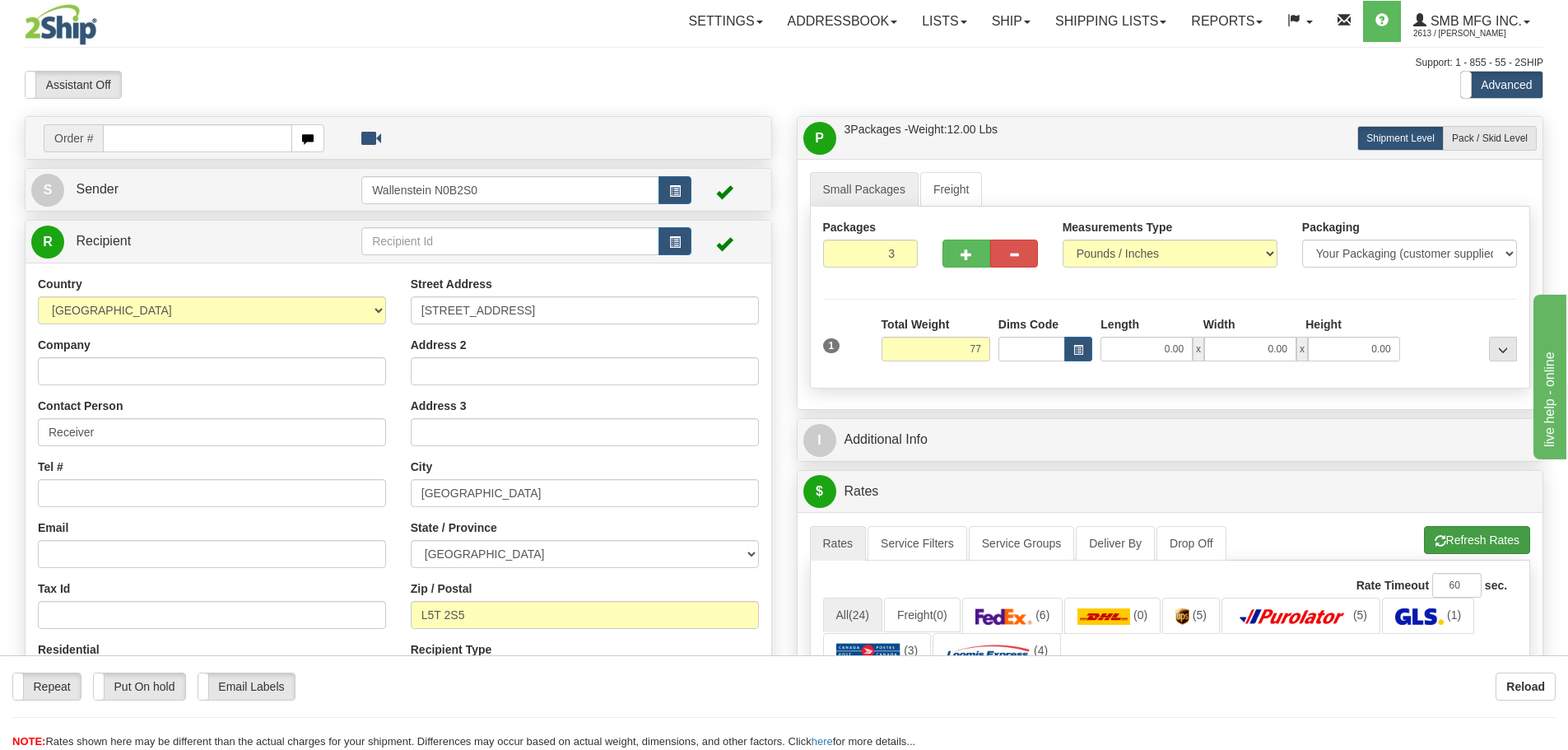
type input "77.00"
click at [1458, 540] on li "Refresh Rates Cancel Rating" at bounding box center [1477, 540] width 106 height 28
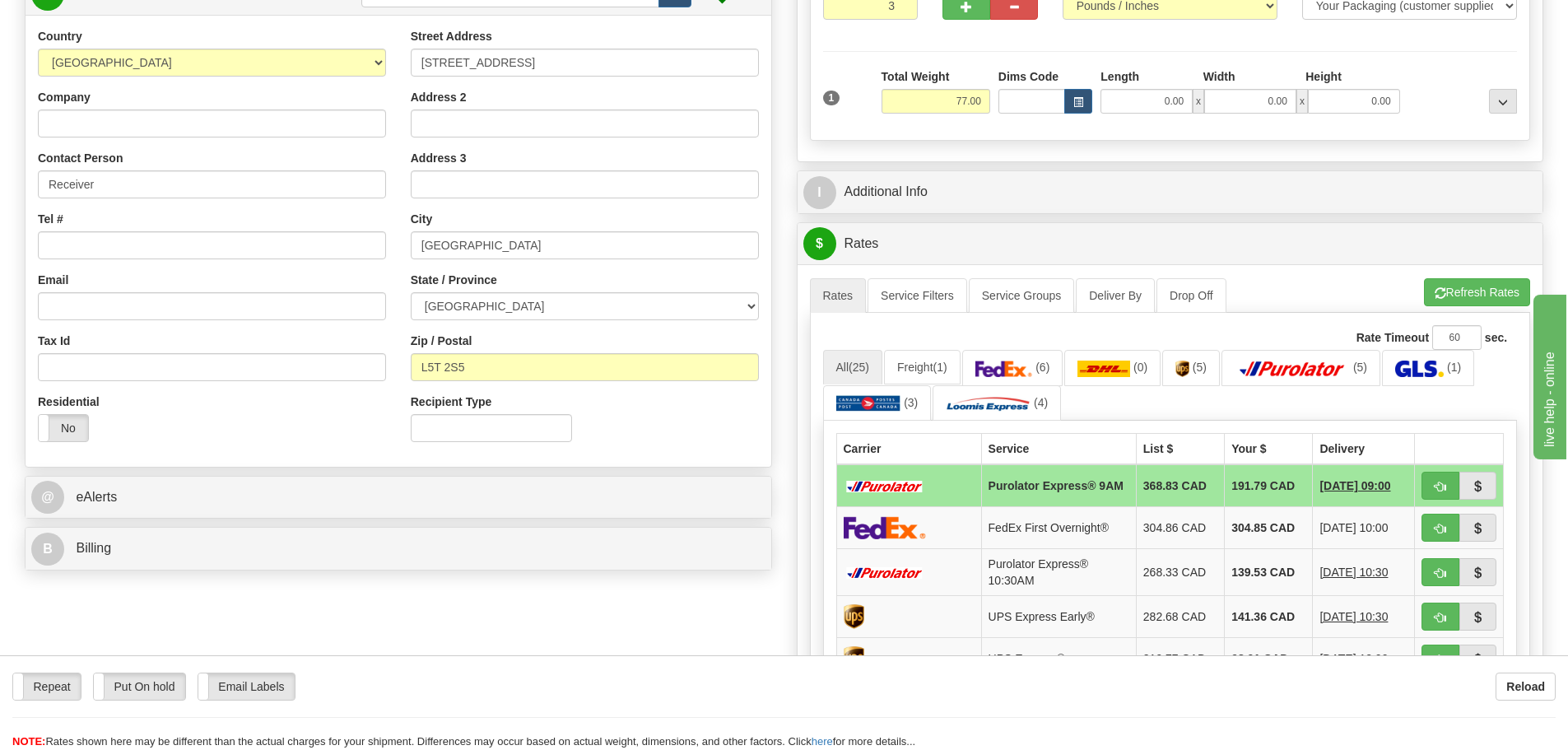
scroll to position [330, 0]
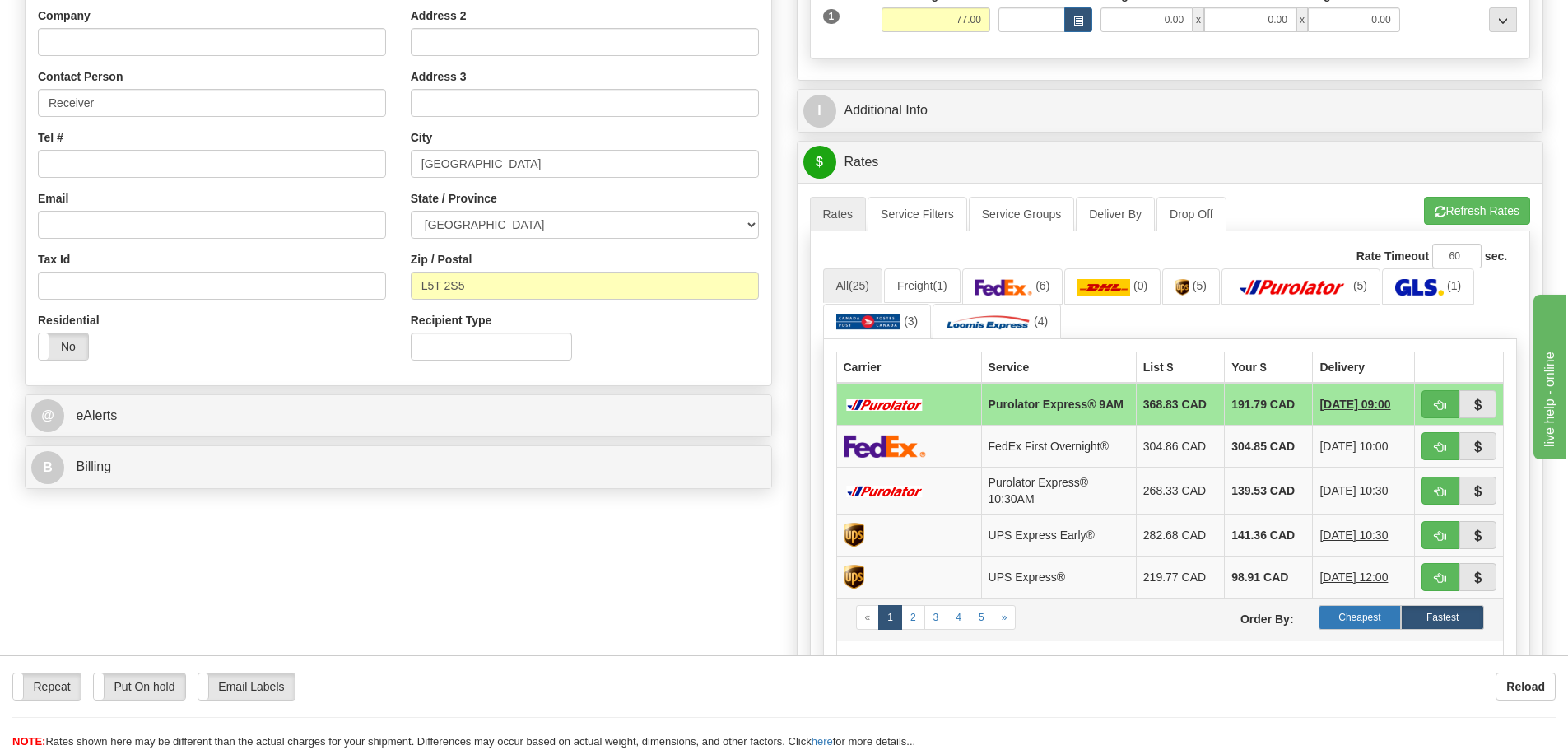
click at [1362, 621] on label "Cheapest" at bounding box center [1360, 617] width 83 height 25
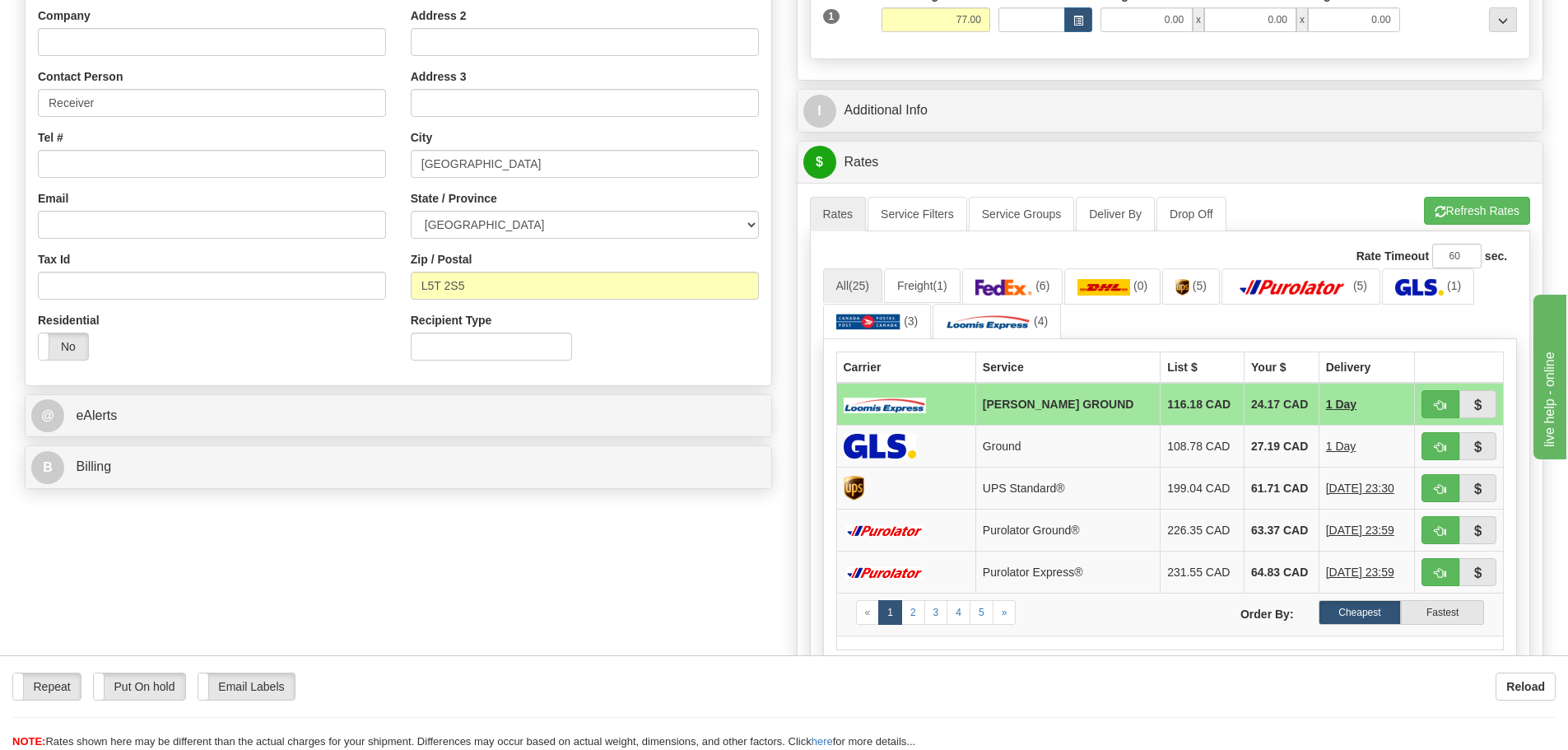
scroll to position [0, 0]
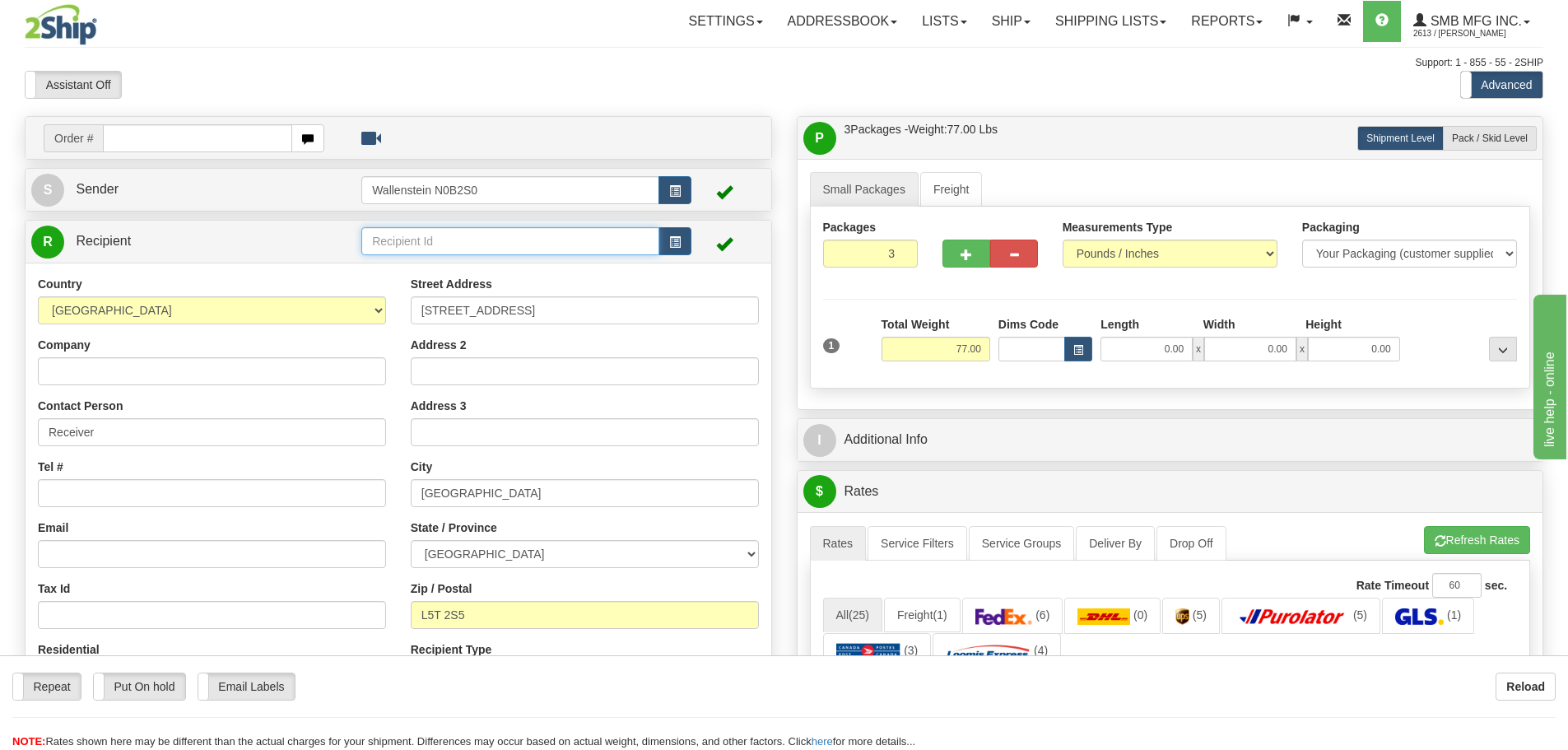
click at [401, 240] on input "text" at bounding box center [510, 241] width 298 height 28
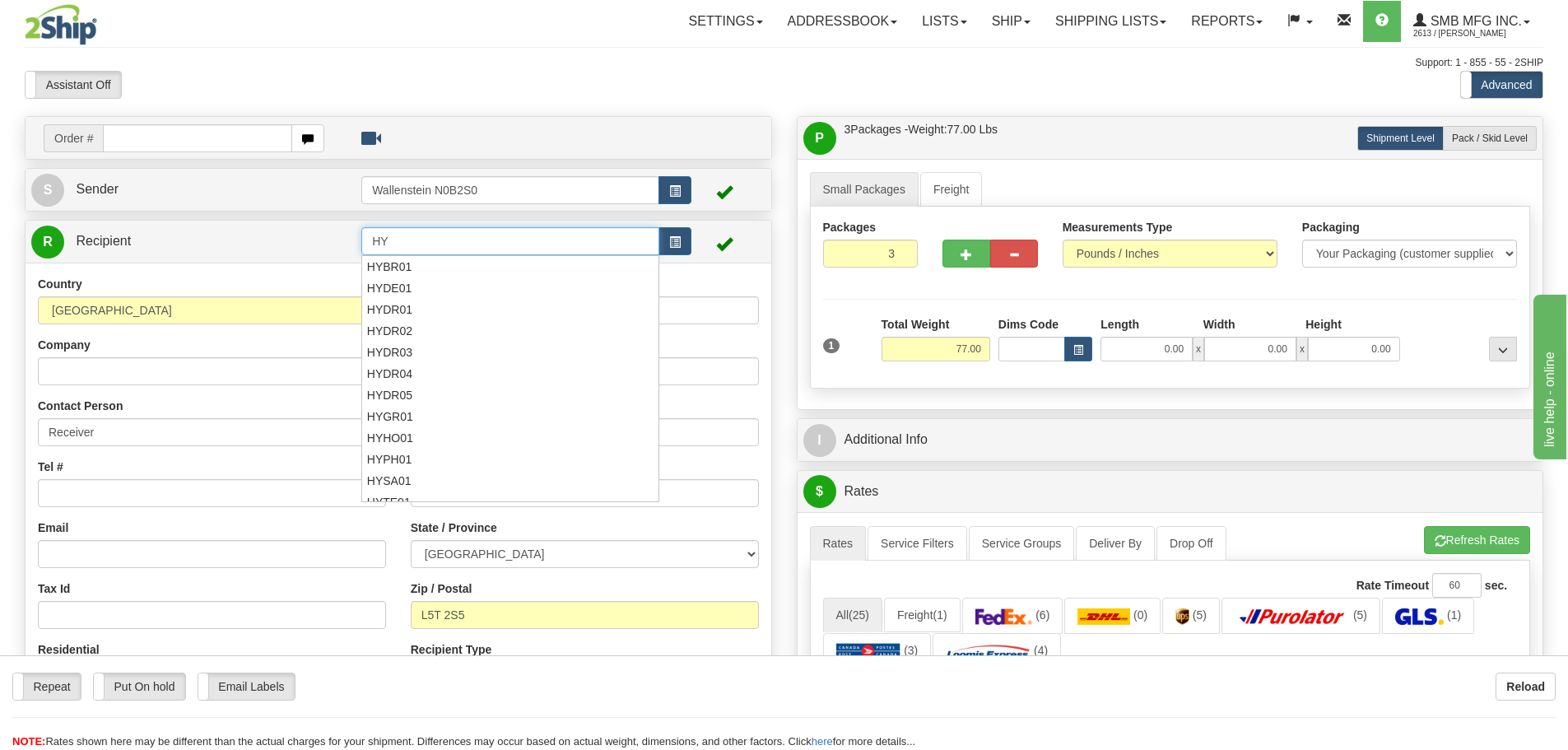
type input "H"
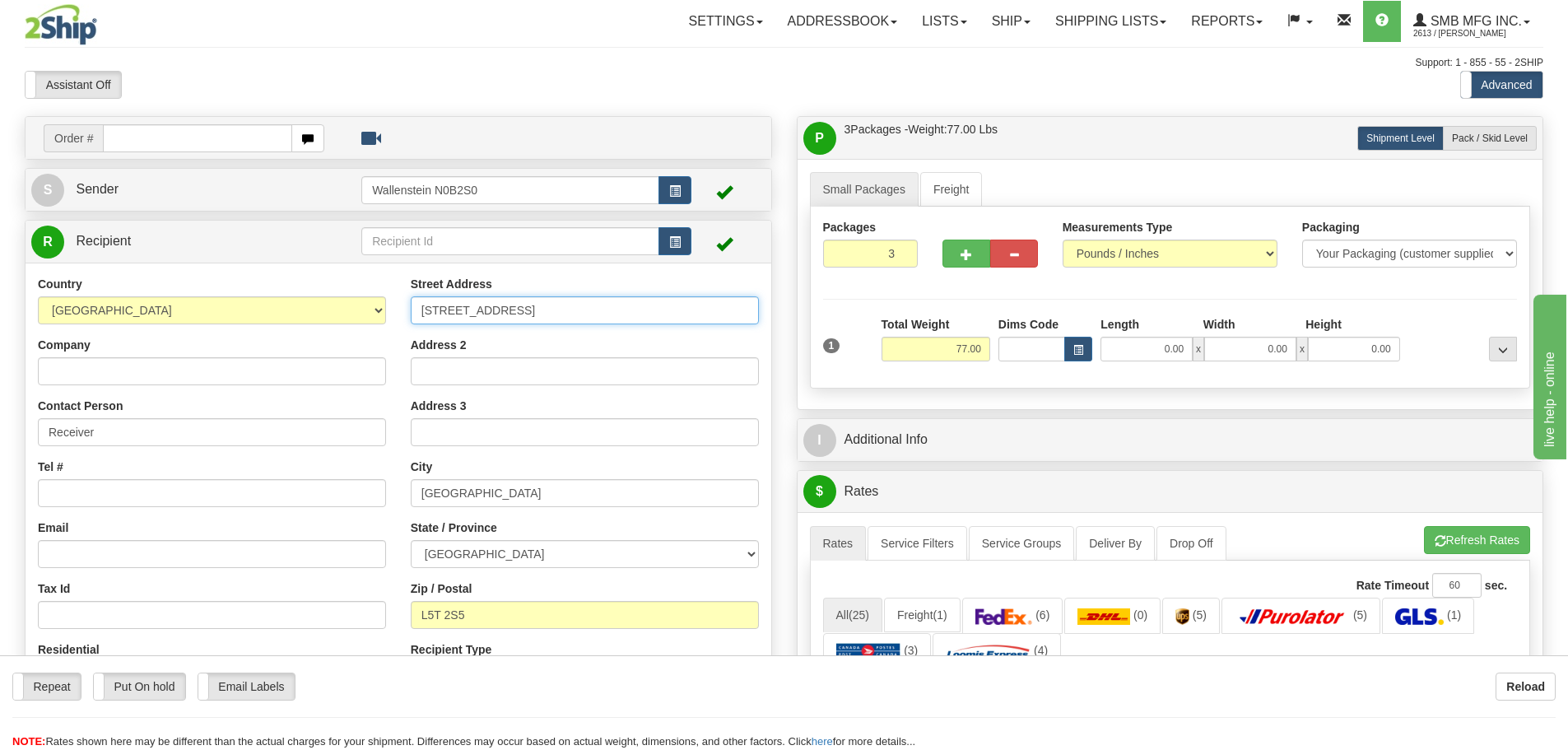
drag, startPoint x: 596, startPoint y: 311, endPoint x: 390, endPoint y: 315, distance: 206.0
click at [390, 315] on div "Country [GEOGRAPHIC_DATA] [GEOGRAPHIC_DATA] [GEOGRAPHIC_DATA] [GEOGRAPHIC_DATA]…" at bounding box center [398, 489] width 746 height 427
paste input "[STREET_ADDRESS]"
type input "[STREET_ADDRESS]"
drag, startPoint x: 500, startPoint y: 491, endPoint x: 386, endPoint y: 485, distance: 114.2
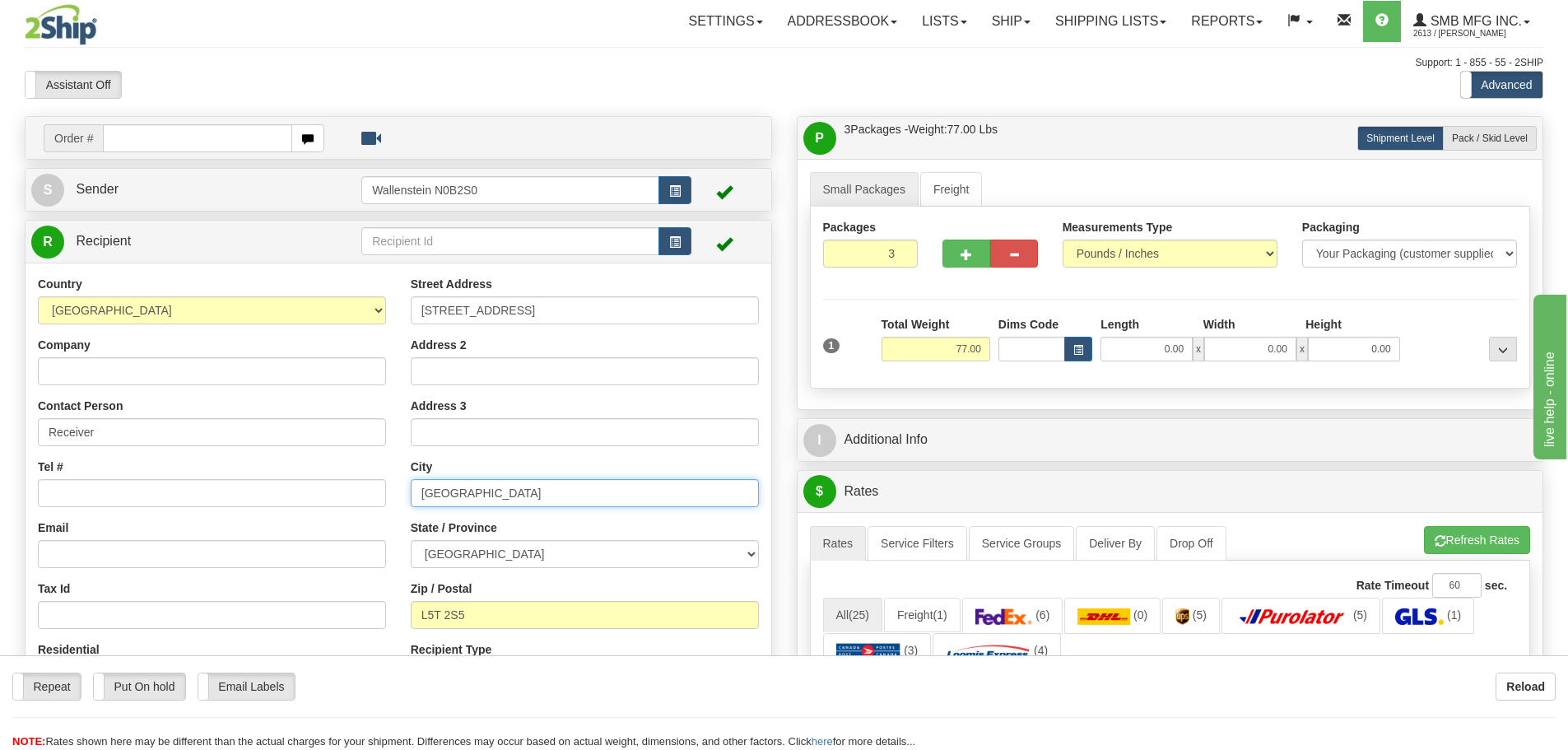
click at [386, 485] on div "Country [GEOGRAPHIC_DATA] [GEOGRAPHIC_DATA] [GEOGRAPHIC_DATA] [GEOGRAPHIC_DATA]…" at bounding box center [398, 489] width 746 height 427
paste input "[GEOGRAPHIC_DATA]"
type input "[GEOGRAPHIC_DATA]"
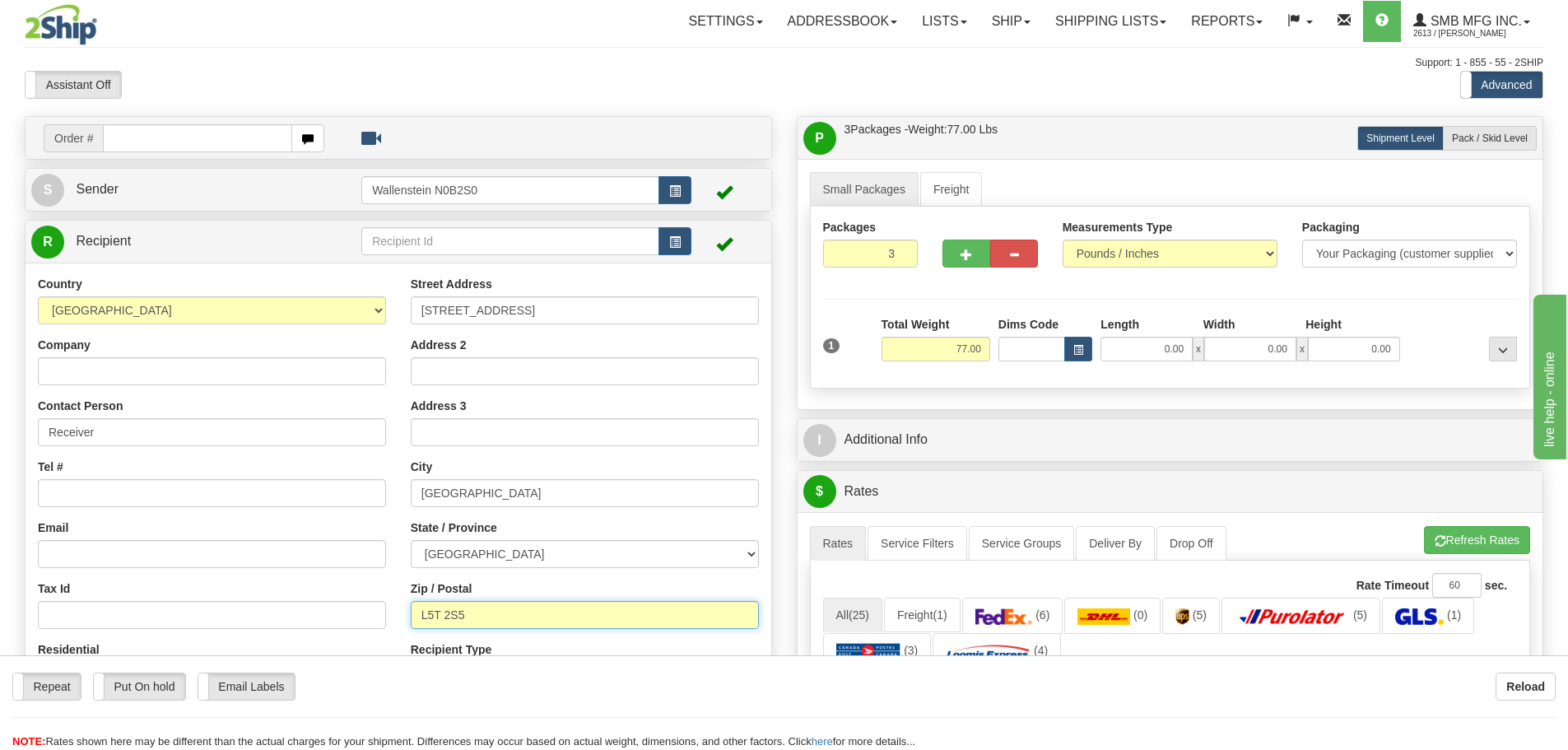
drag, startPoint x: 477, startPoint y: 615, endPoint x: 389, endPoint y: 617, distance: 88.0
click at [389, 617] on div "Country [GEOGRAPHIC_DATA] [GEOGRAPHIC_DATA] [GEOGRAPHIC_DATA] [GEOGRAPHIC_DATA]…" at bounding box center [398, 489] width 746 height 427
paste input "N2H 8G7"
type input "N2H 8G7"
click at [1461, 540] on button "Refresh Rates" at bounding box center [1477, 540] width 106 height 28
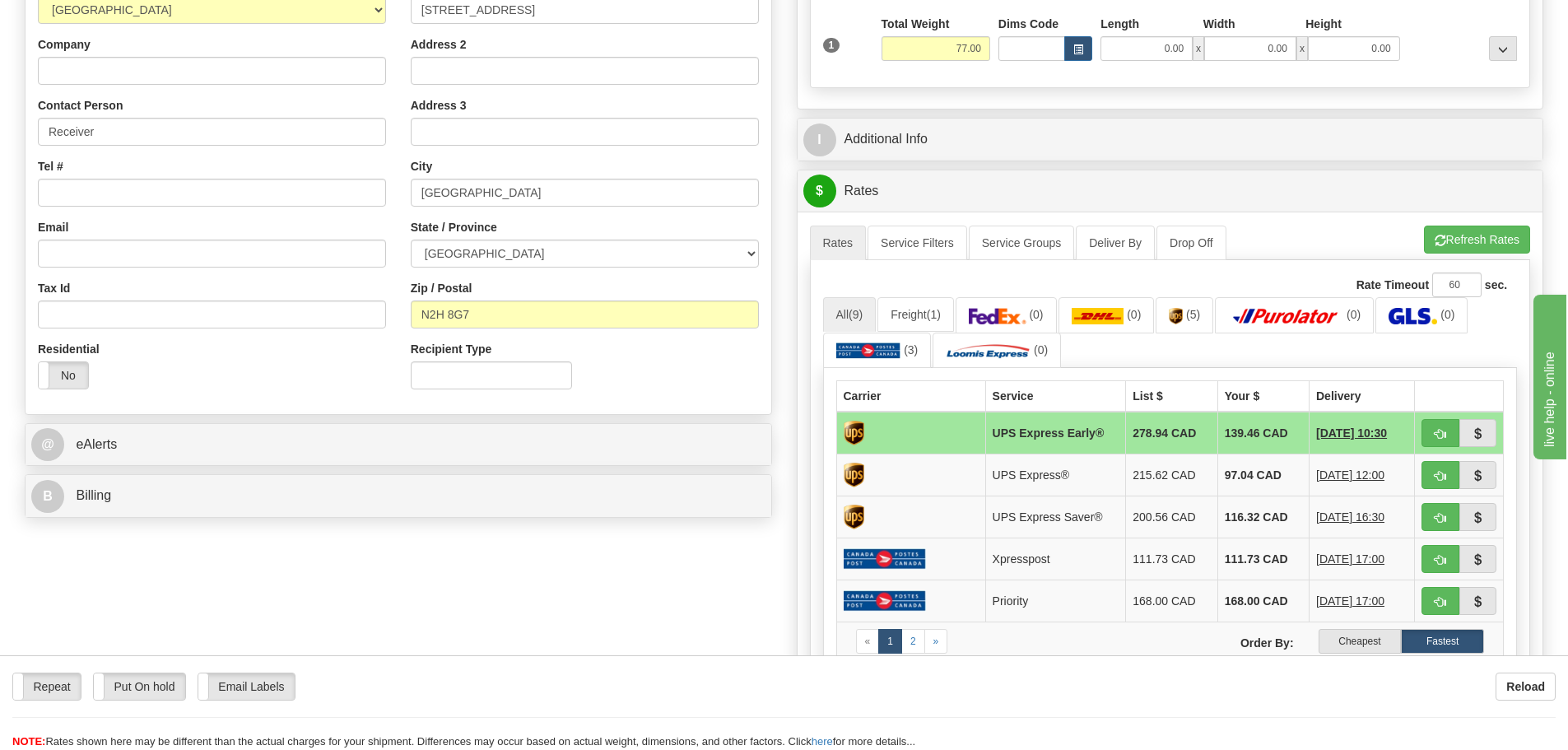
scroll to position [330, 0]
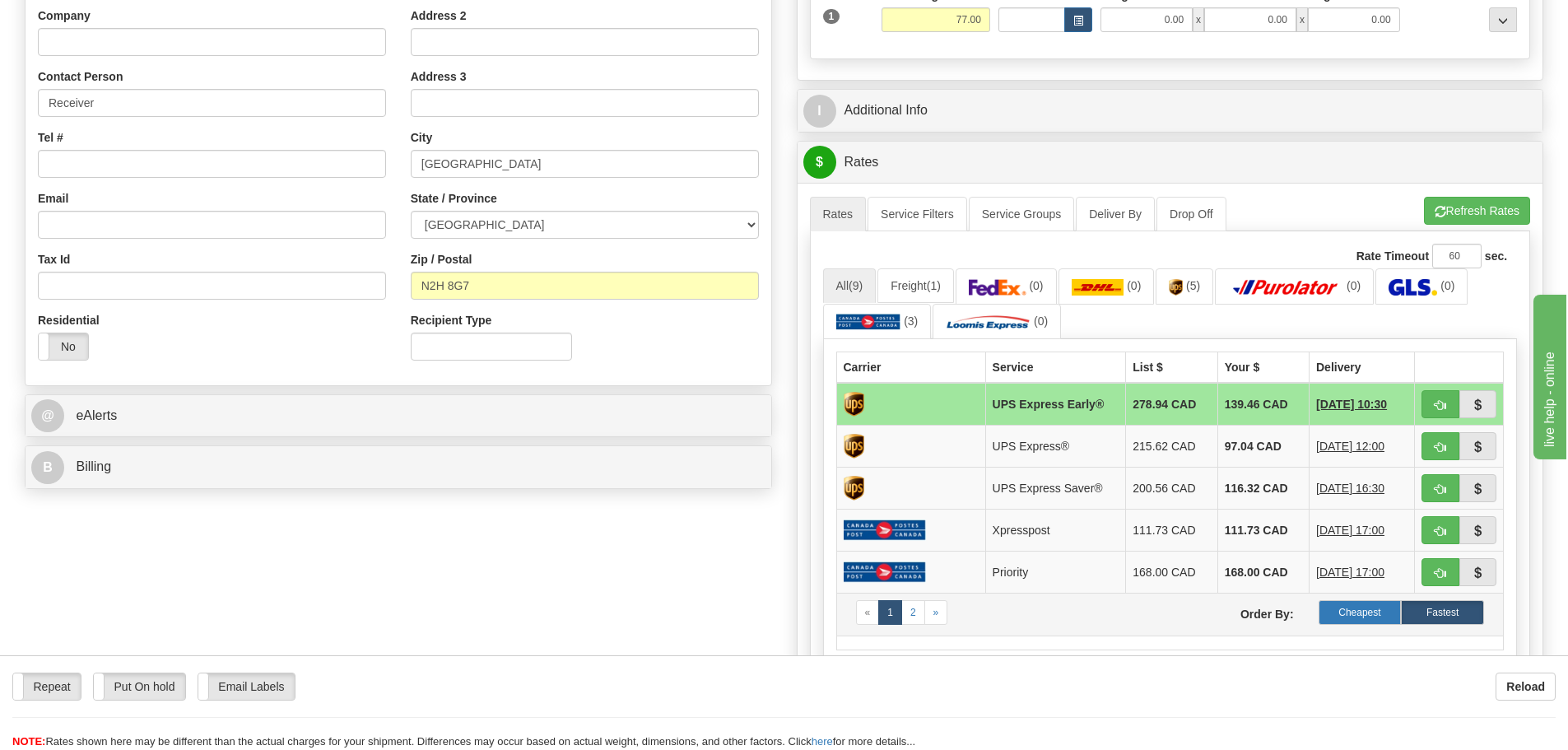
click at [1363, 608] on label "Cheapest" at bounding box center [1360, 612] width 83 height 25
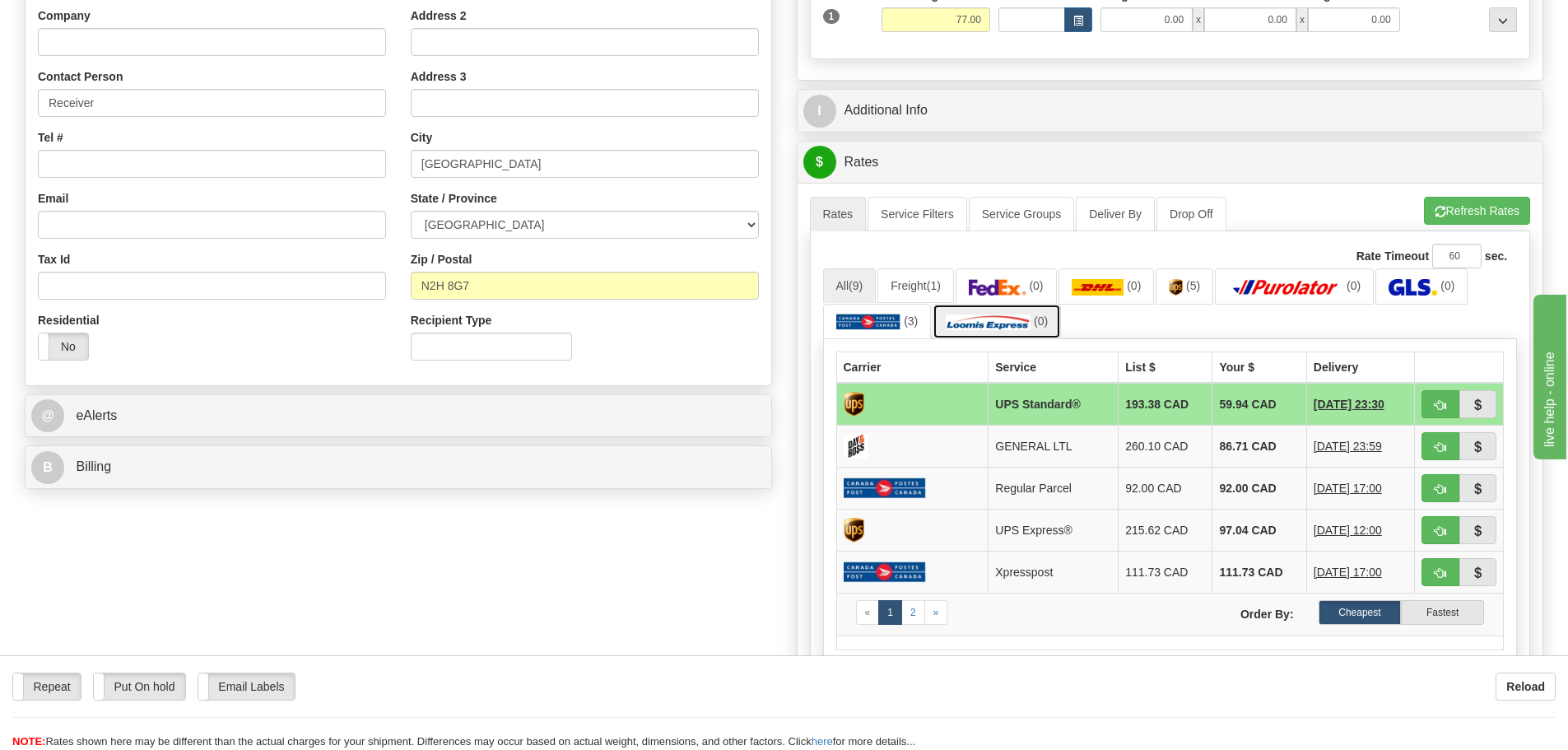
click at [1009, 321] on img at bounding box center [987, 322] width 84 height 16
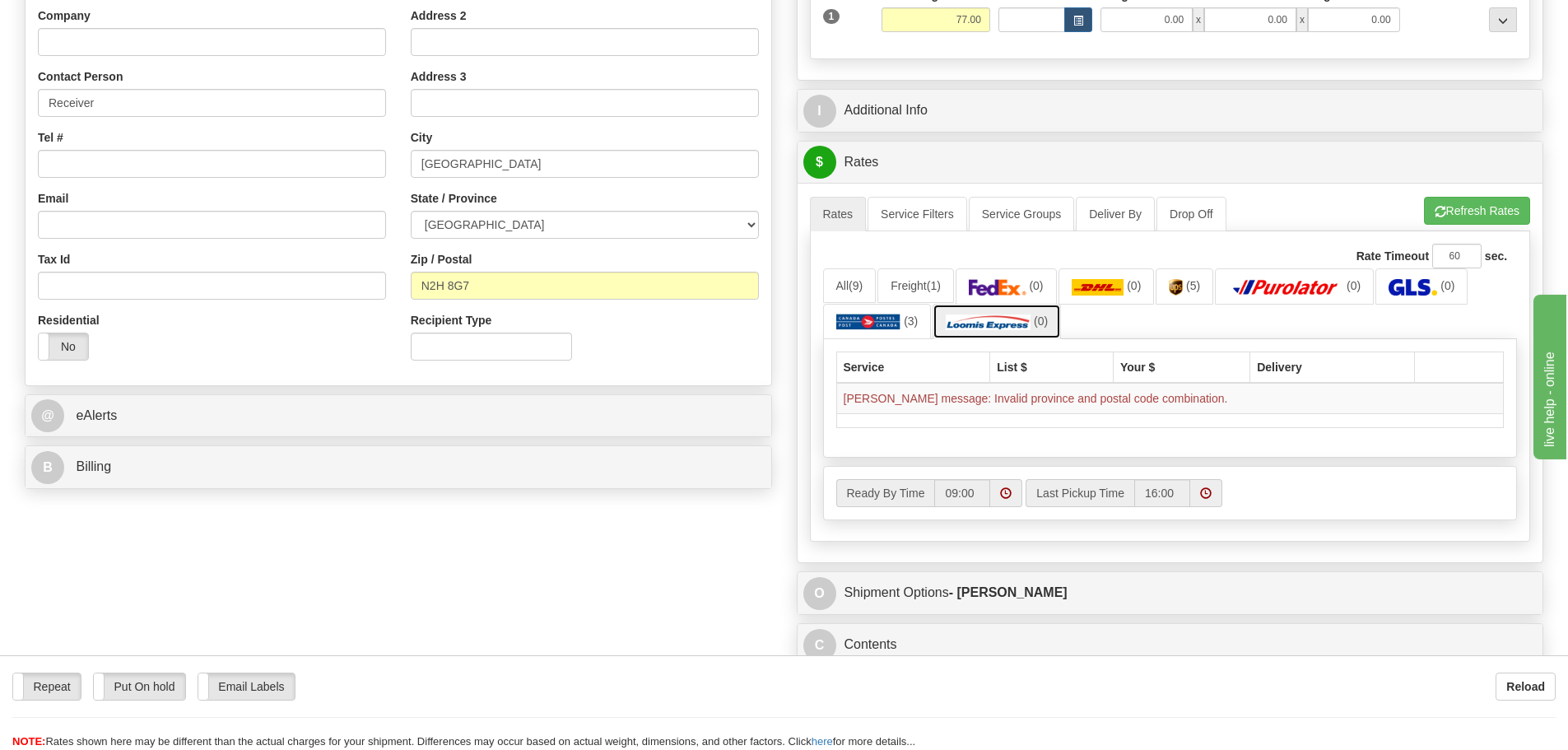
scroll to position [0, 0]
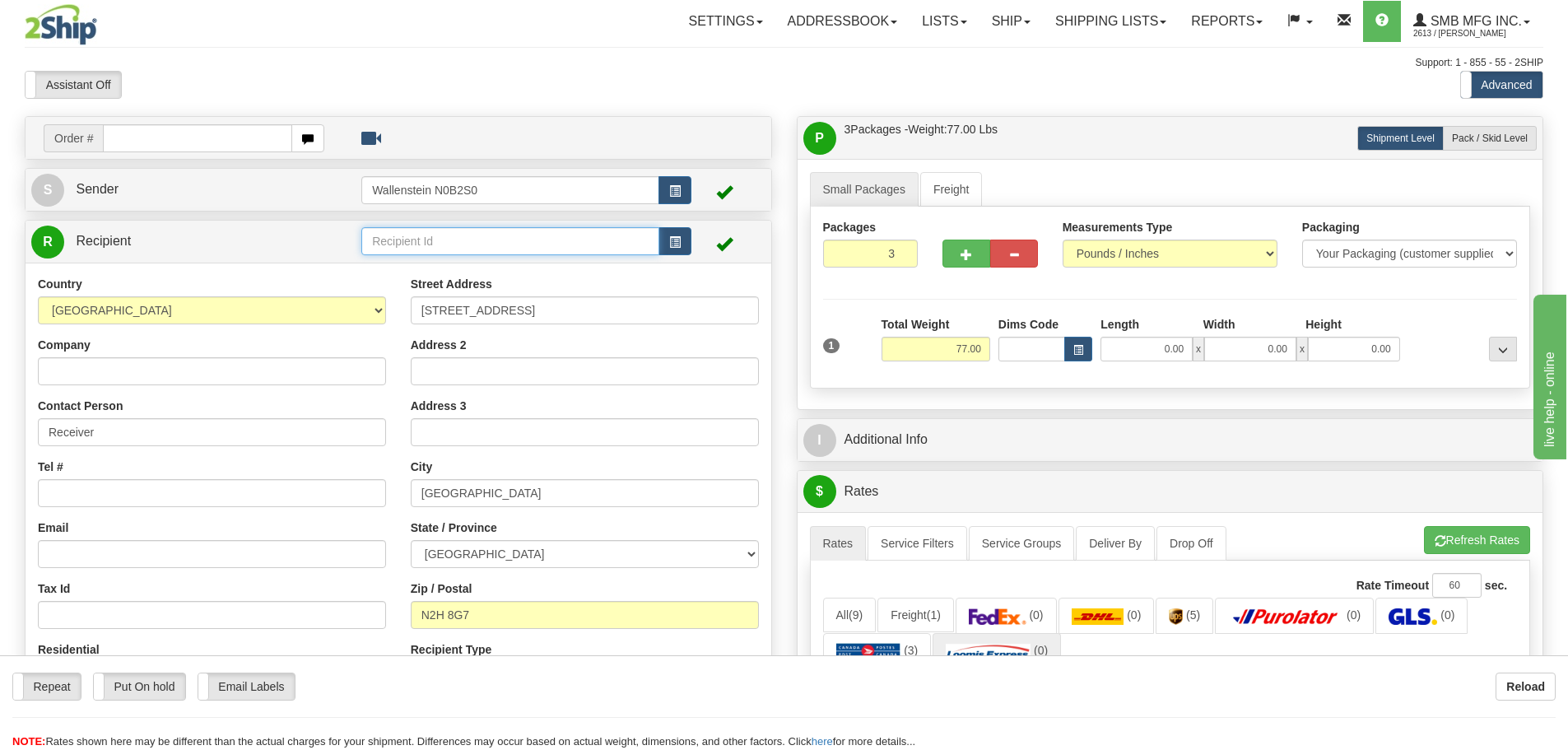
click at [384, 242] on input "text" at bounding box center [510, 241] width 298 height 28
click at [424, 264] on div "VERS01" at bounding box center [507, 267] width 282 height 18
type input "VERS01"
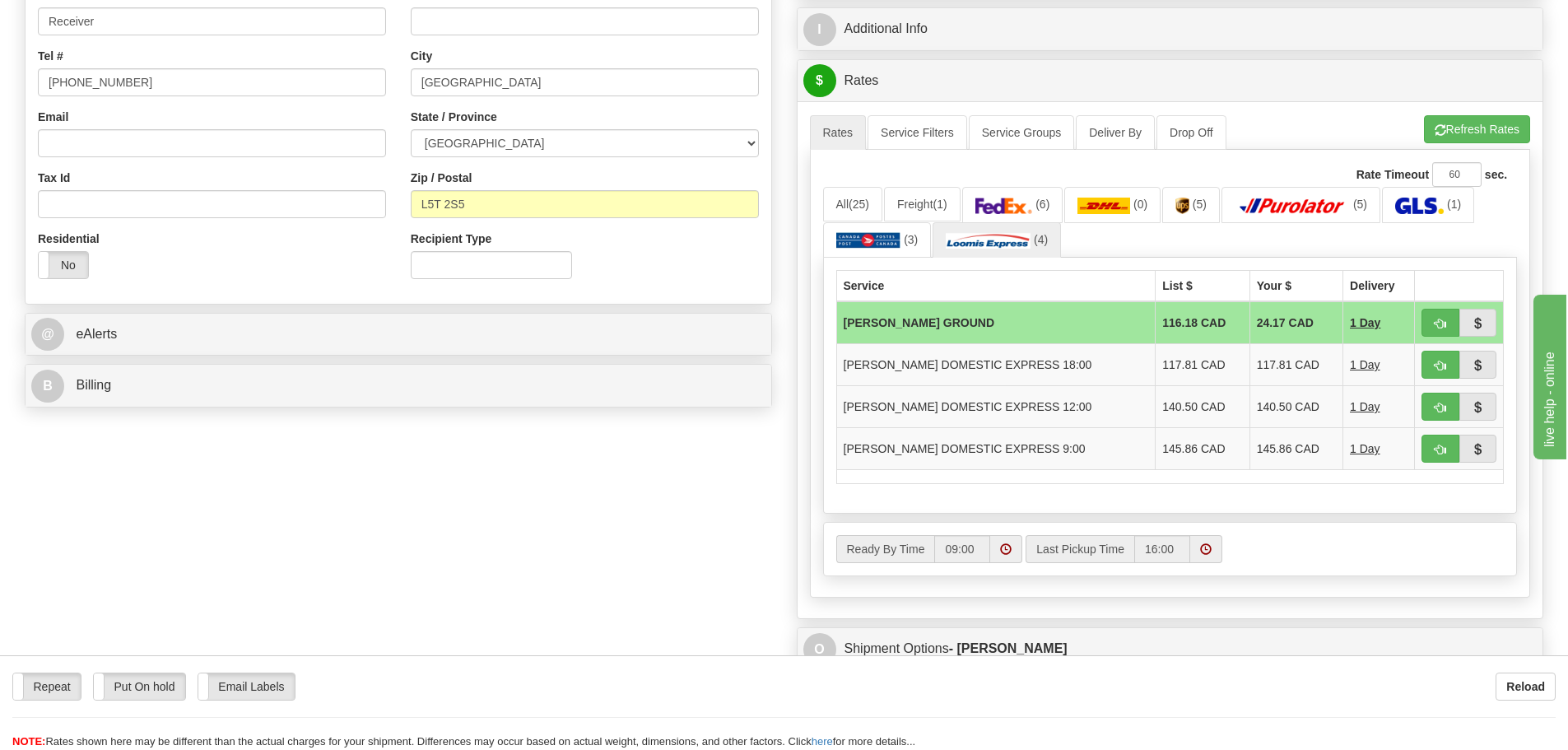
scroll to position [412, 0]
click at [848, 202] on link "All (25)" at bounding box center [852, 203] width 59 height 35
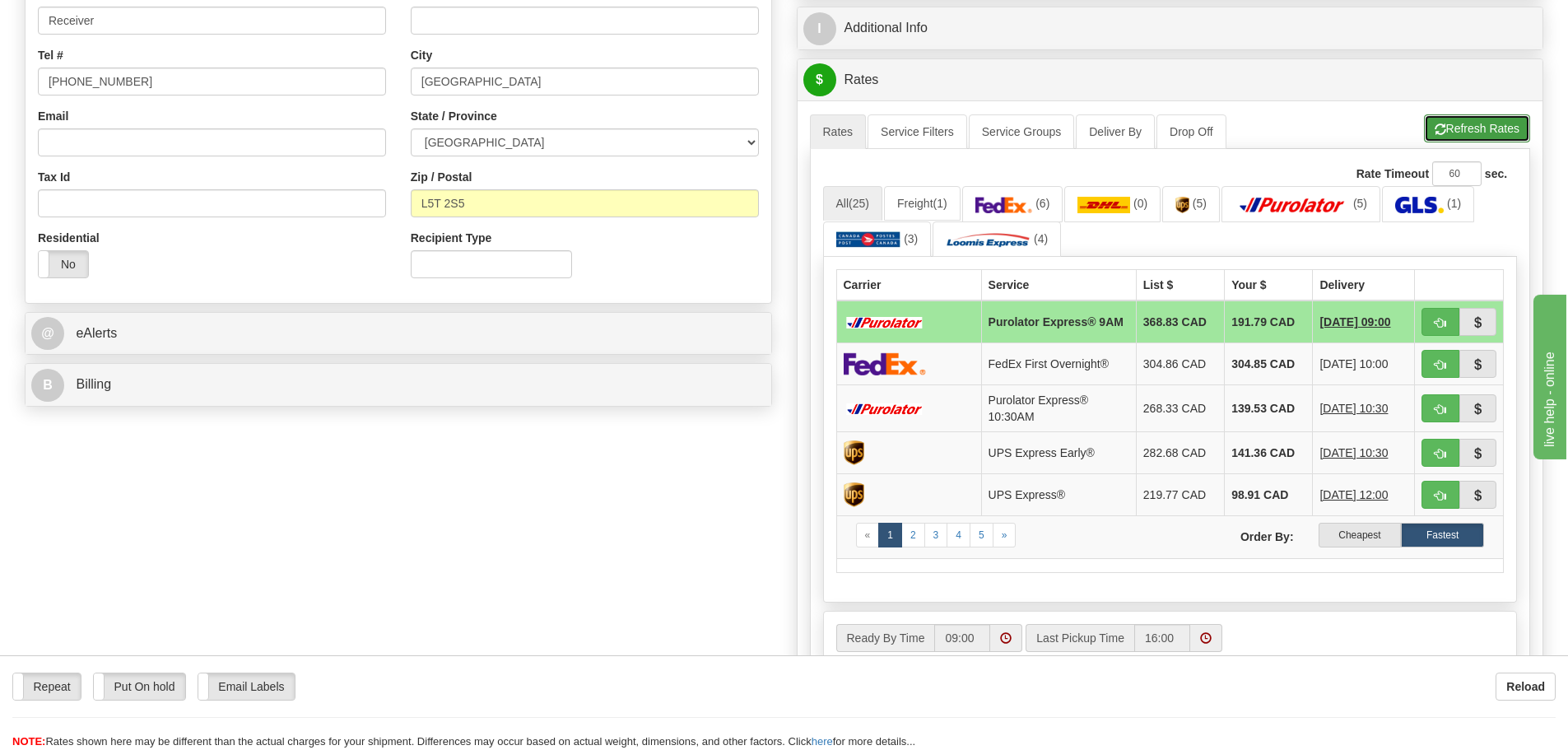
click at [1465, 125] on button "Refresh Rates" at bounding box center [1477, 128] width 106 height 28
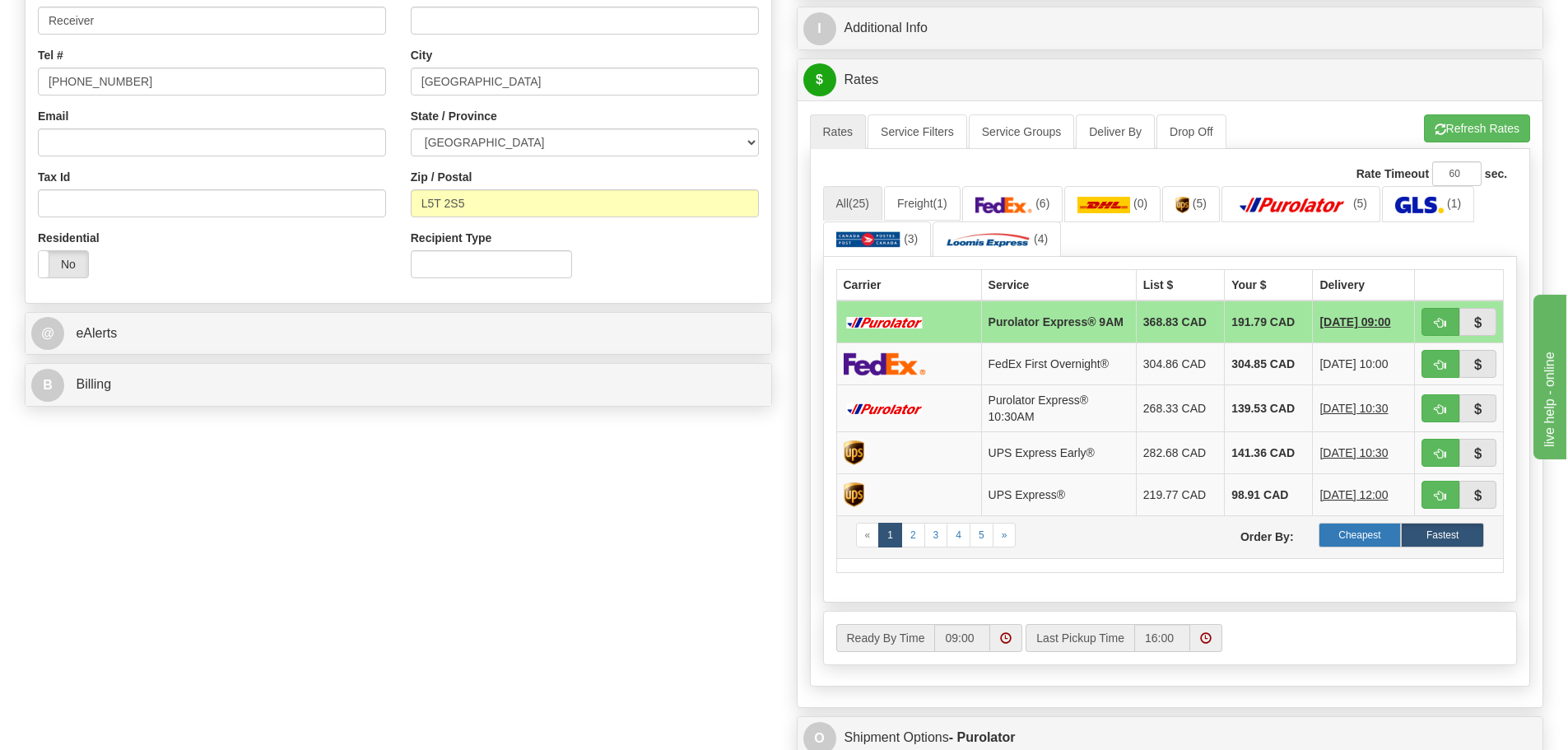
click at [1353, 537] on label "Cheapest" at bounding box center [1360, 535] width 83 height 25
